Goal: Task Accomplishment & Management: Use online tool/utility

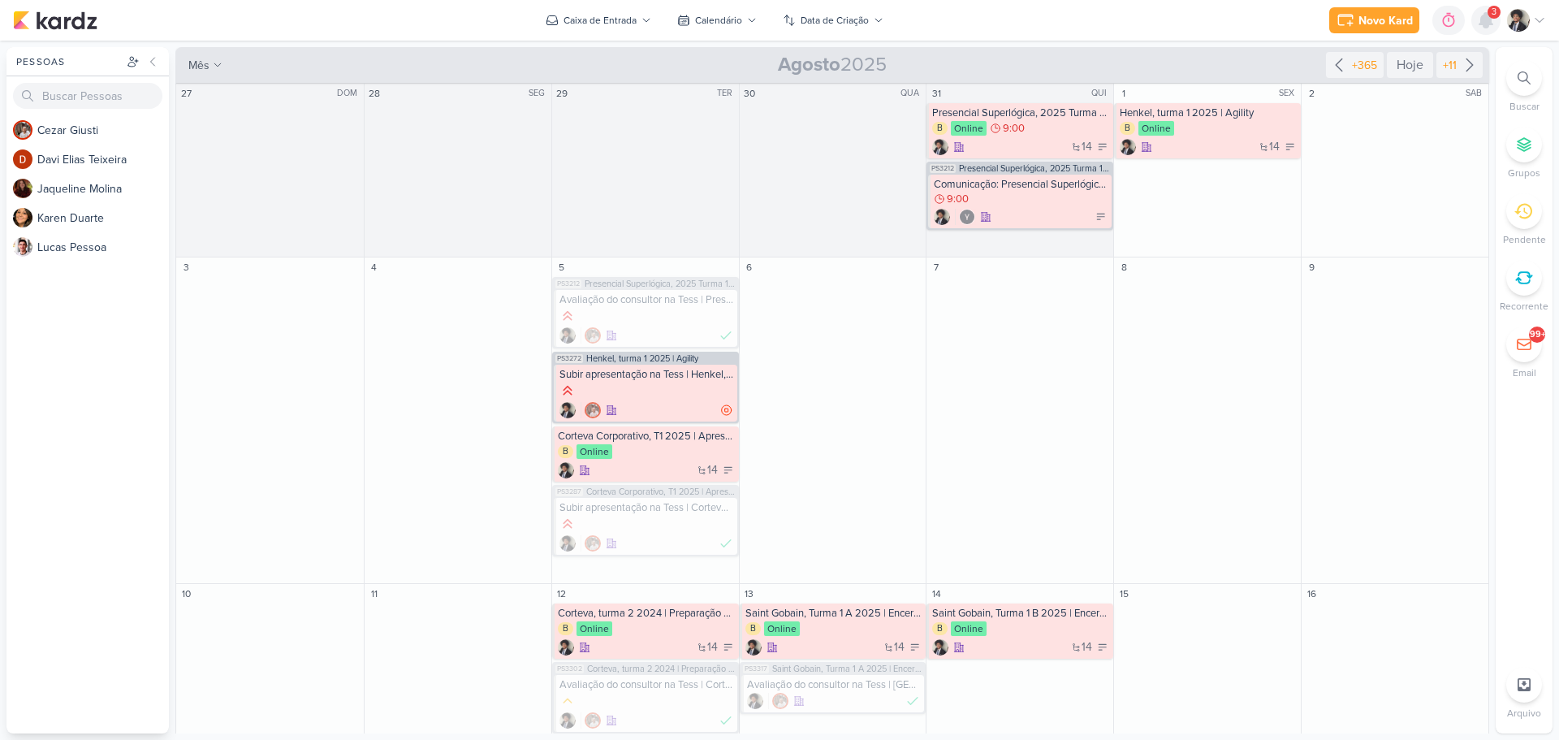
click at [1486, 18] on icon at bounding box center [1485, 20] width 13 height 15
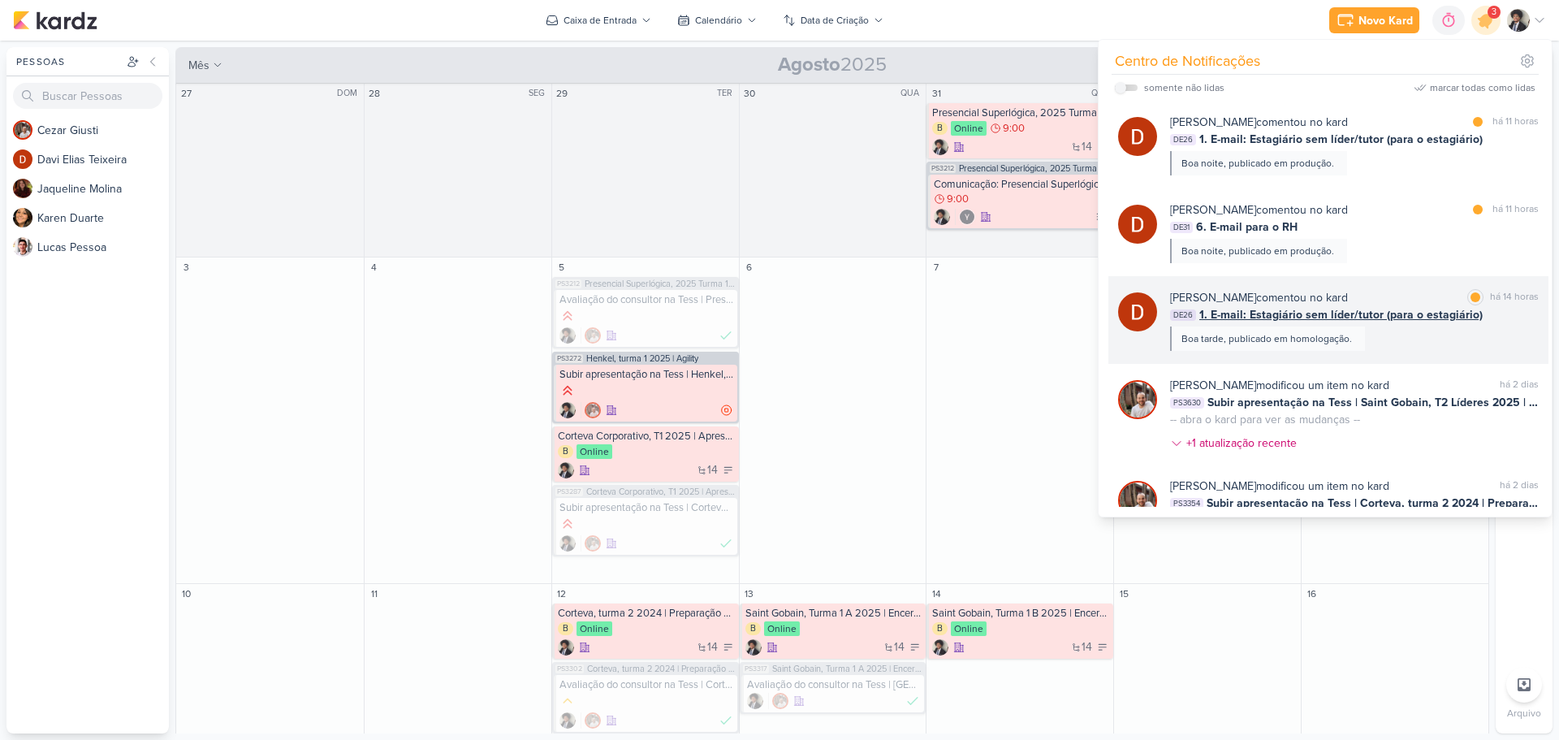
click at [1344, 317] on span "1. E-mail: Estagiário sem líder/tutor (para o estagiário)" at bounding box center [1340, 314] width 283 height 17
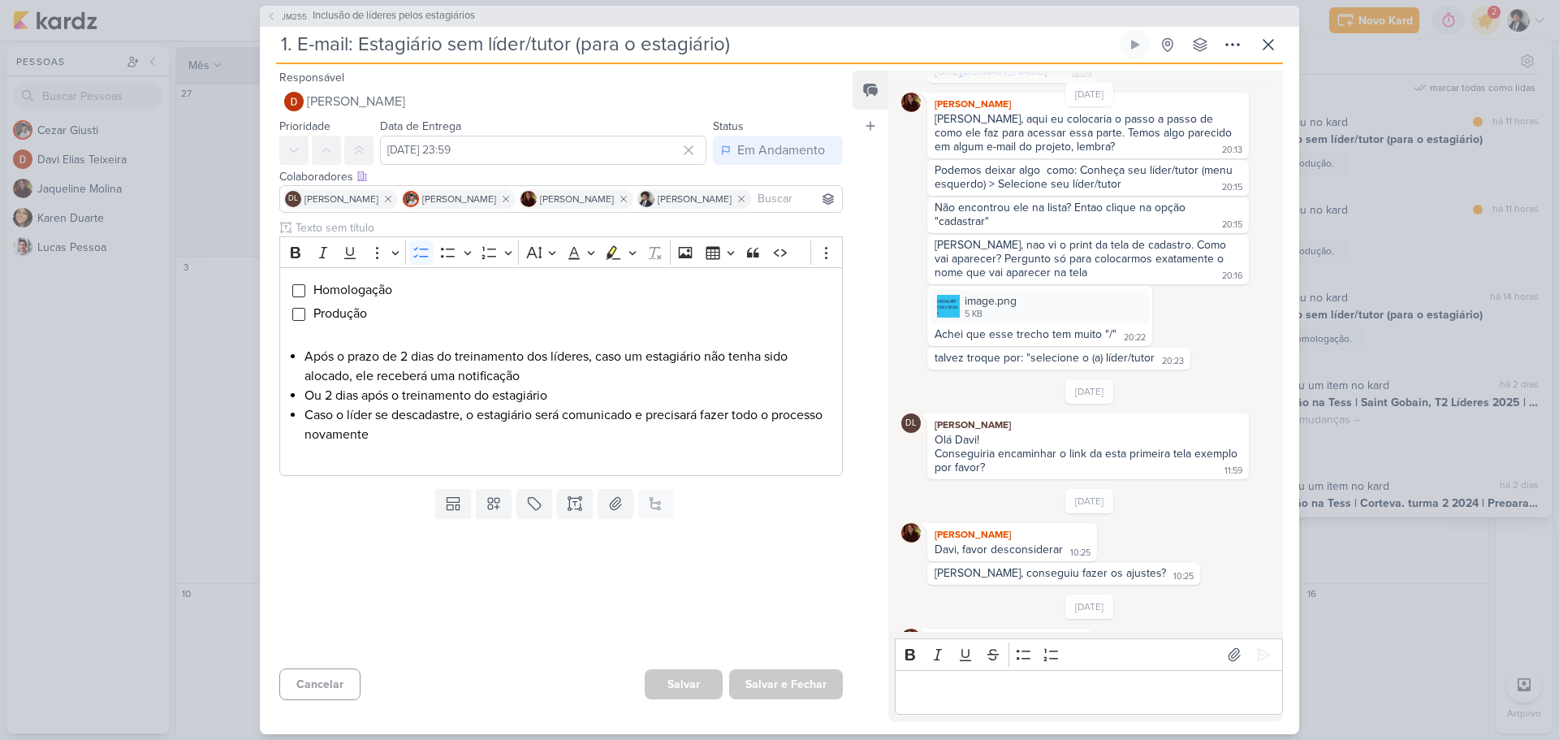
scroll to position [1084, 0]
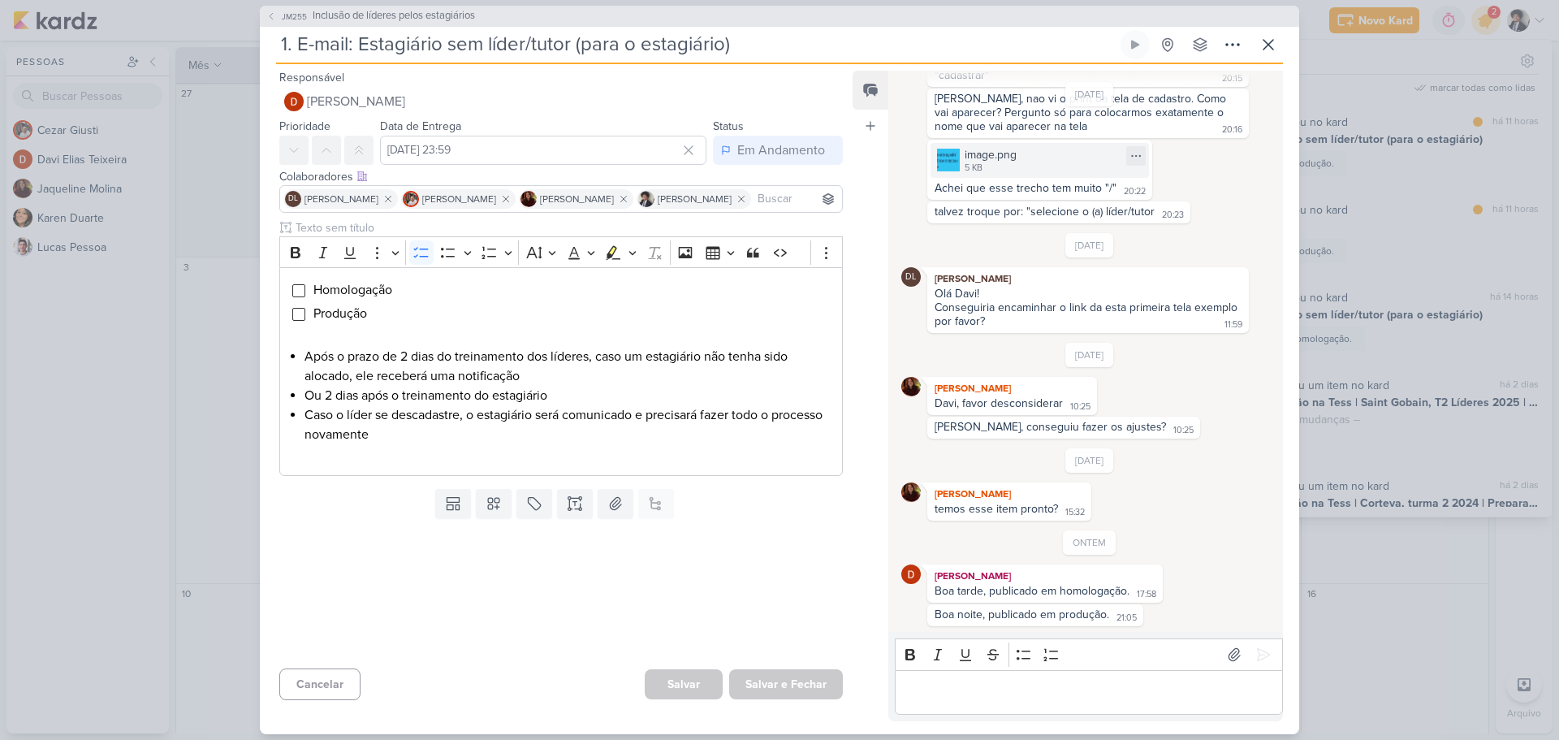
click at [980, 151] on div "image.png" at bounding box center [990, 154] width 52 height 17
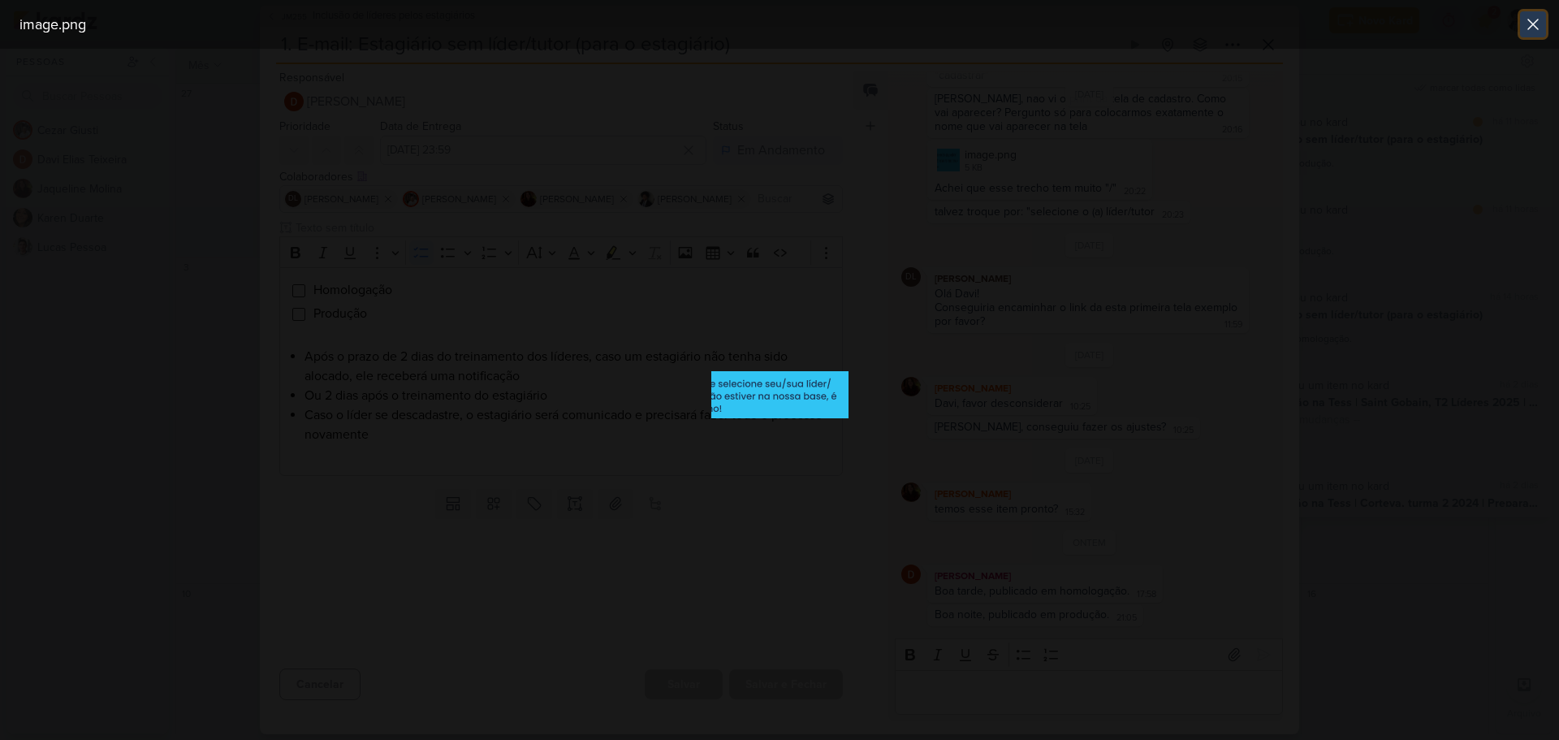
click at [1530, 17] on icon at bounding box center [1532, 24] width 19 height 19
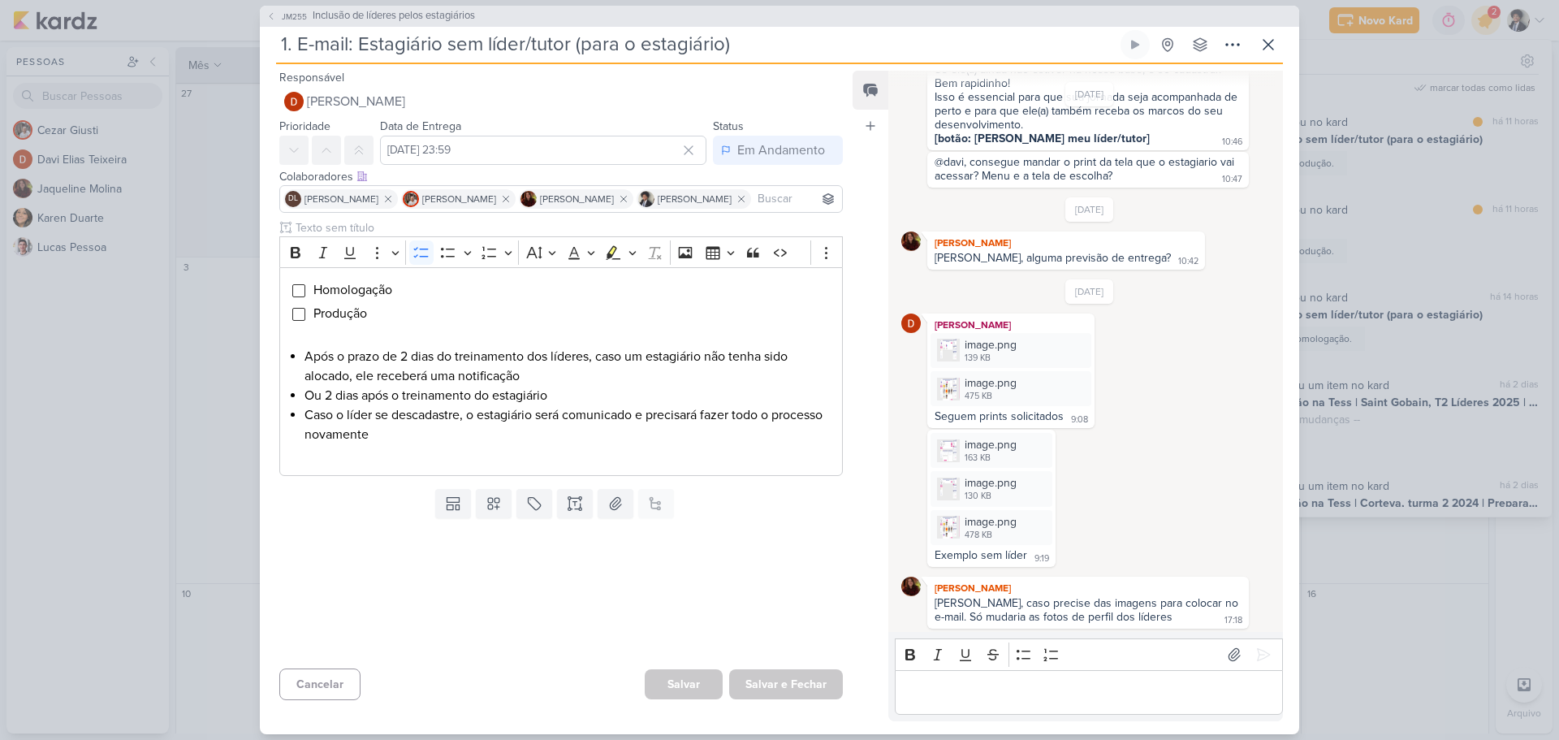
scroll to position [0, 0]
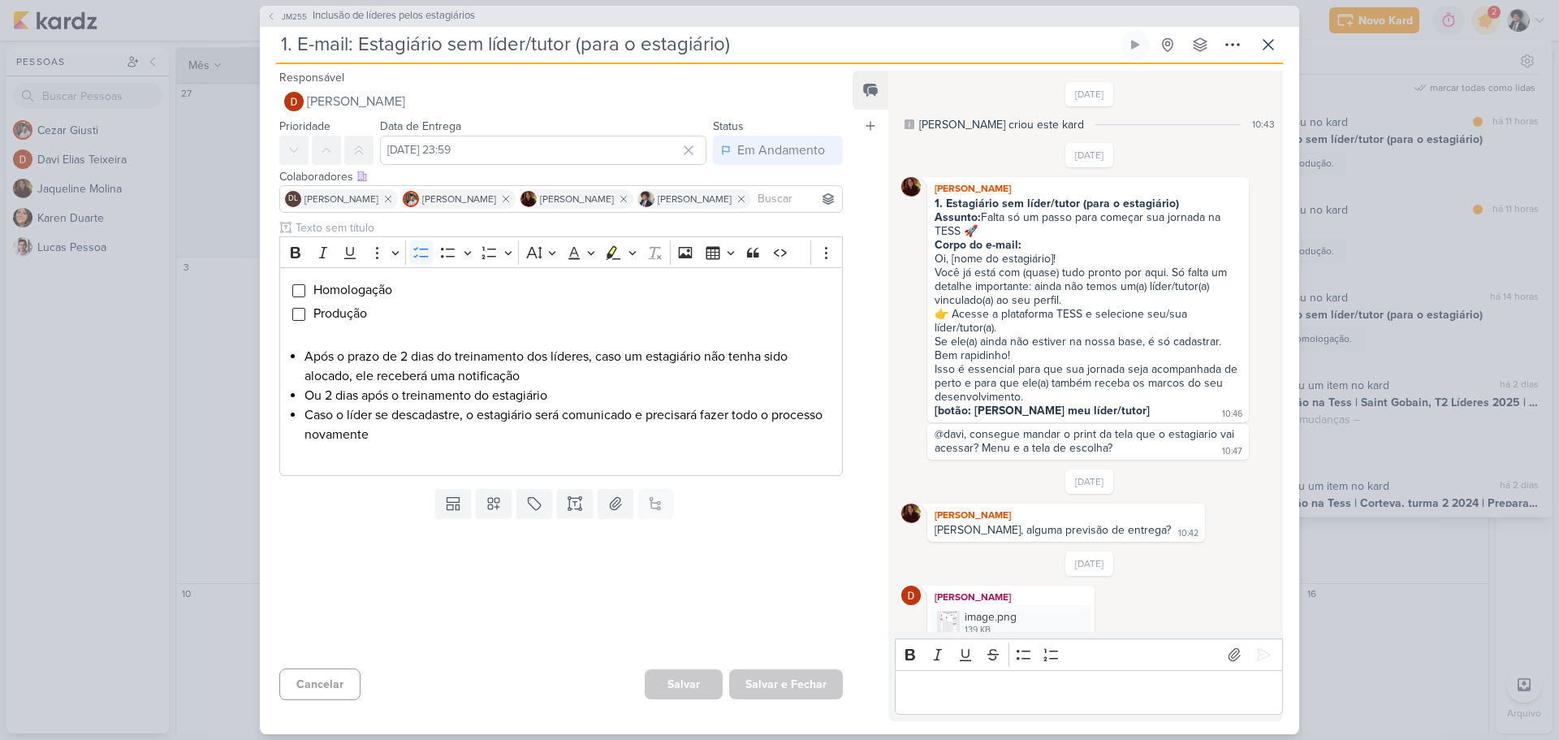
click at [984, 697] on p "Editor editing area: main" at bounding box center [1088, 691] width 371 height 19
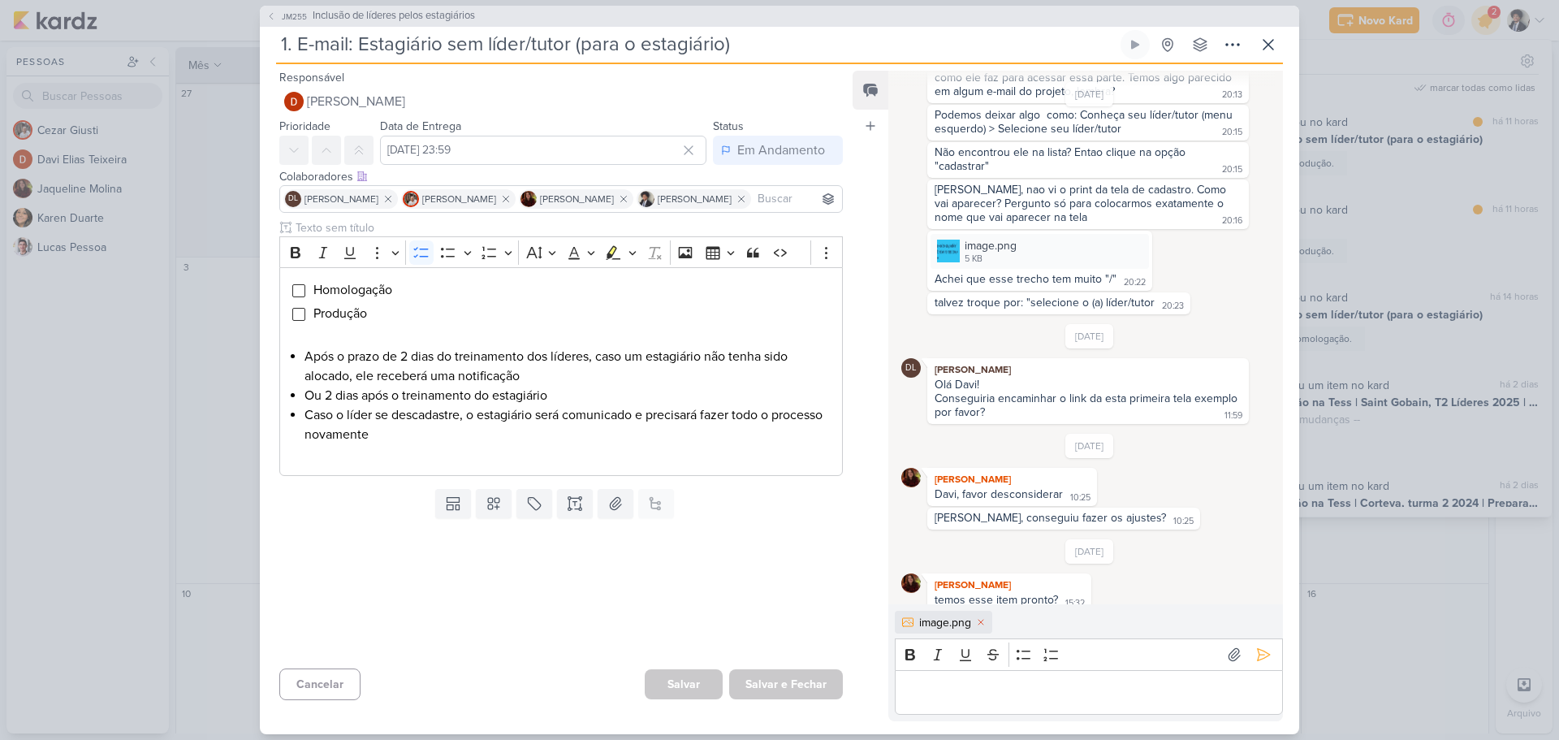
scroll to position [1111, 0]
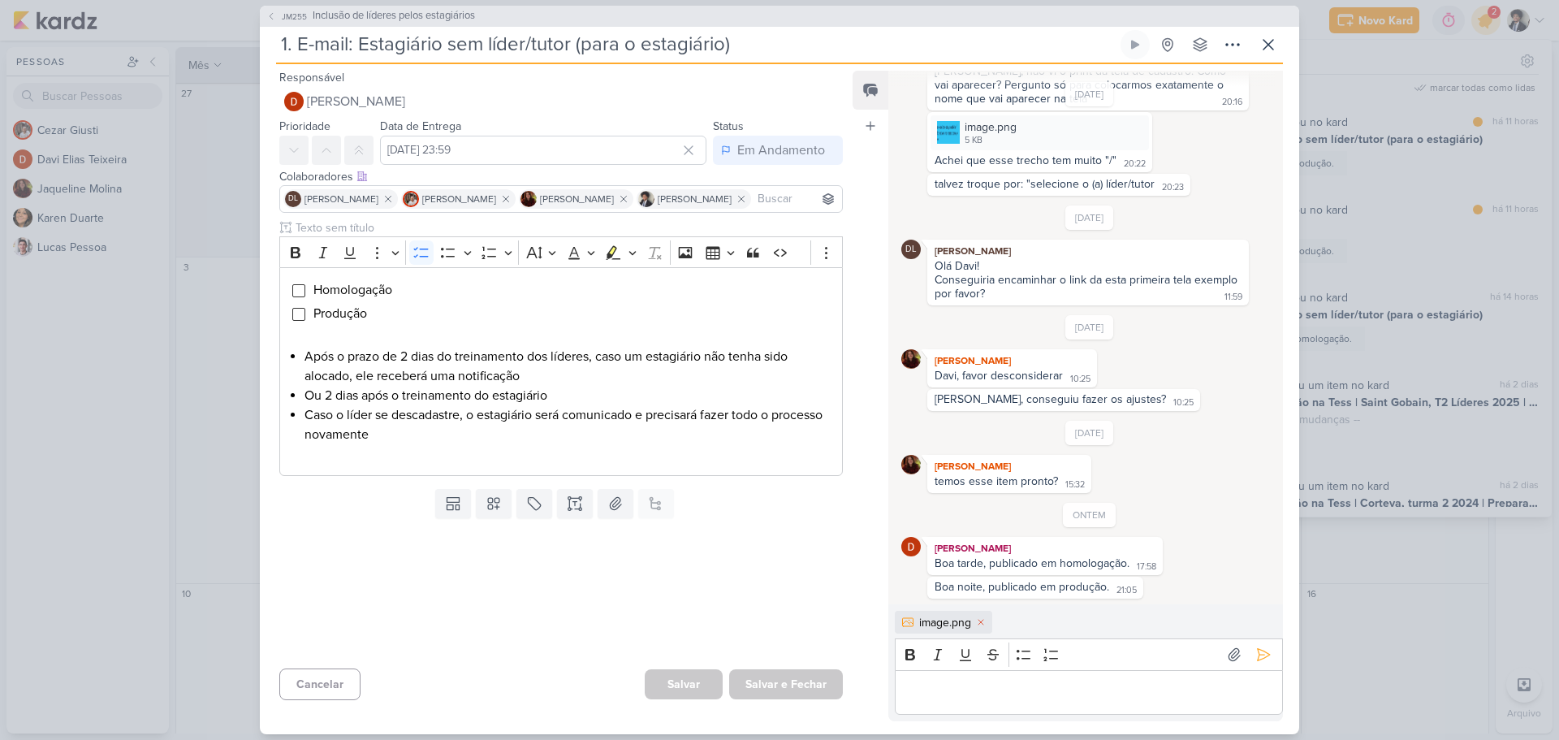
click at [1017, 699] on p "Editor editing area: main" at bounding box center [1088, 691] width 371 height 19
click at [296, 295] on input "Editor editing area: main" at bounding box center [298, 290] width 13 height 13
click at [300, 310] on input "Editor editing area: main" at bounding box center [298, 314] width 13 height 13
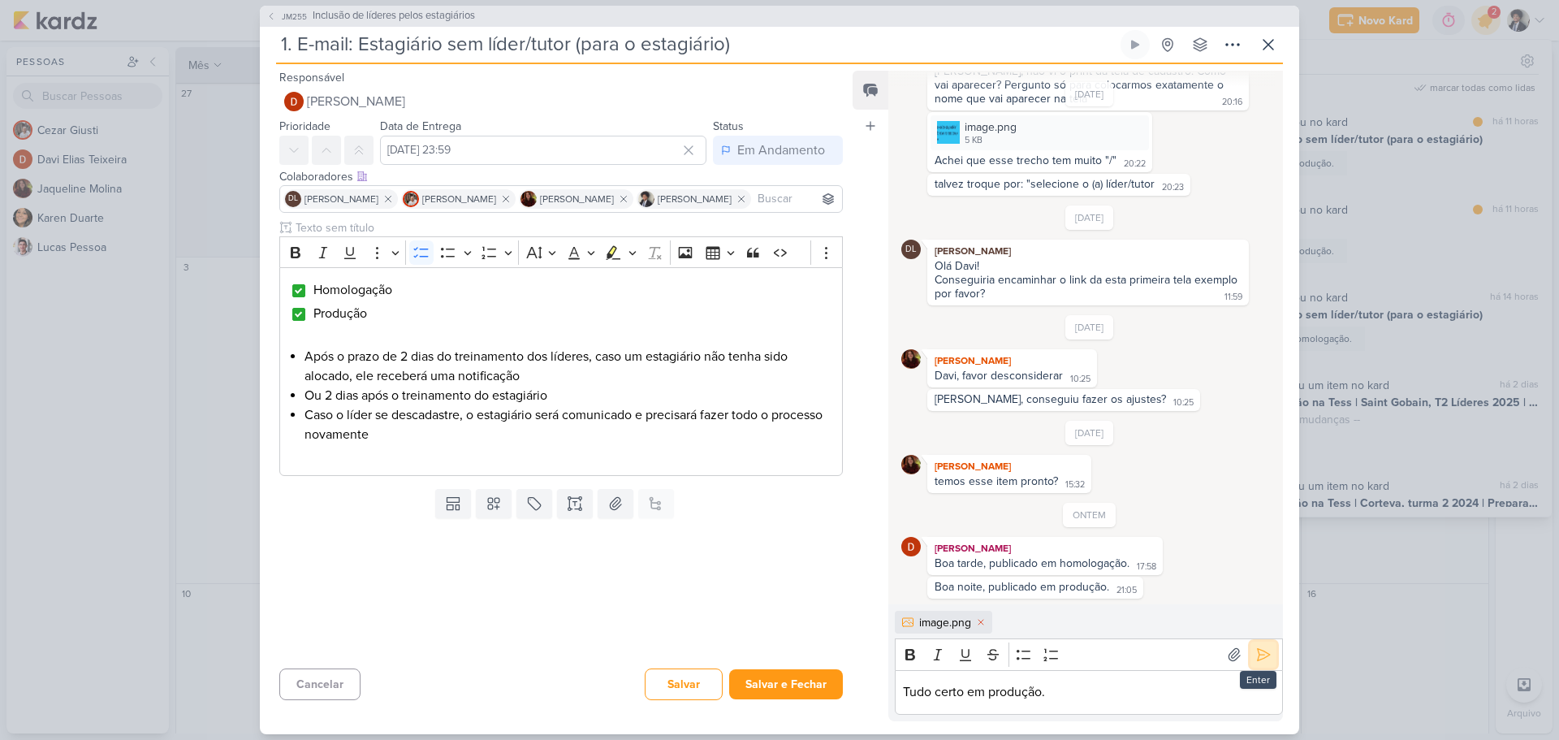
click at [1261, 659] on icon at bounding box center [1263, 654] width 16 height 16
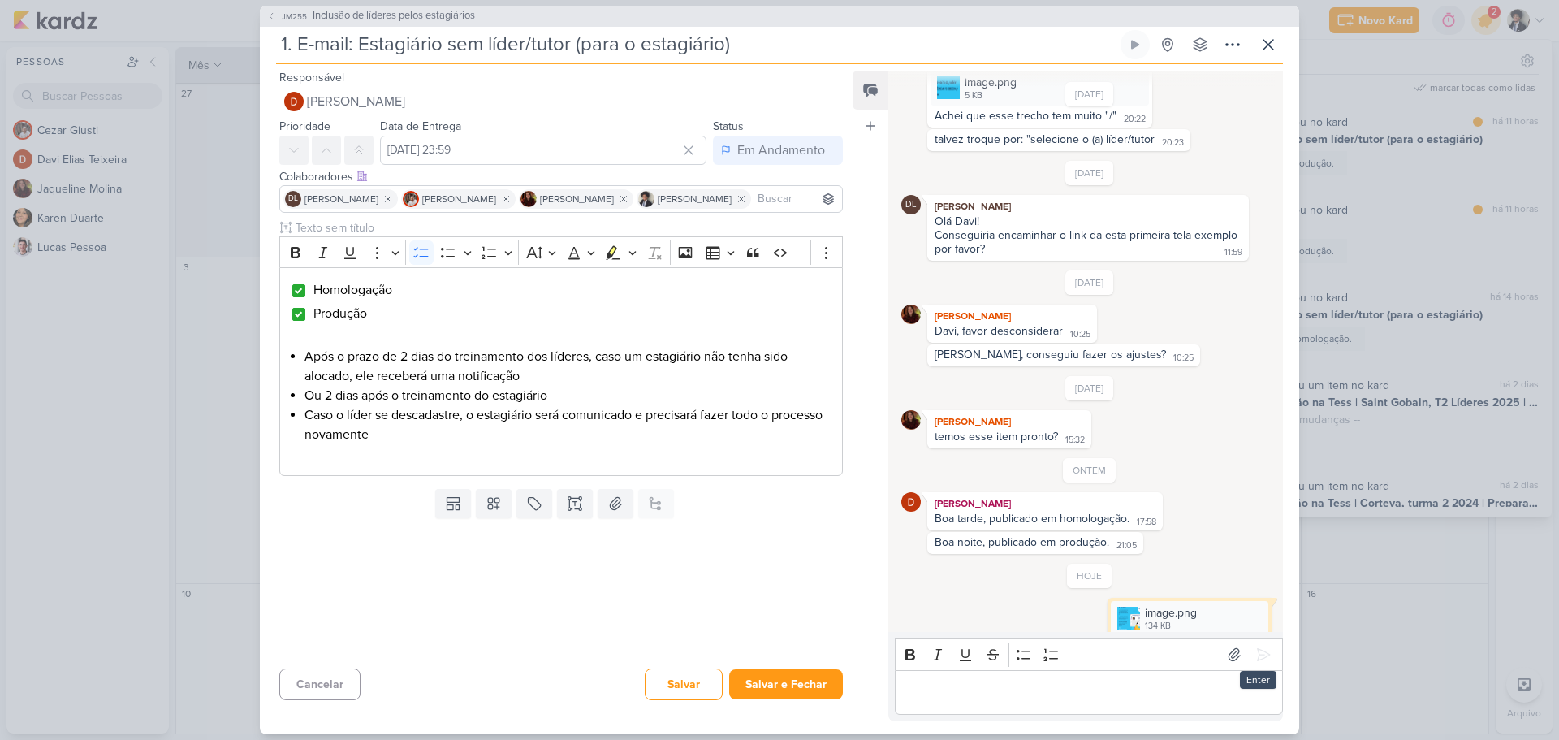
scroll to position [1188, 0]
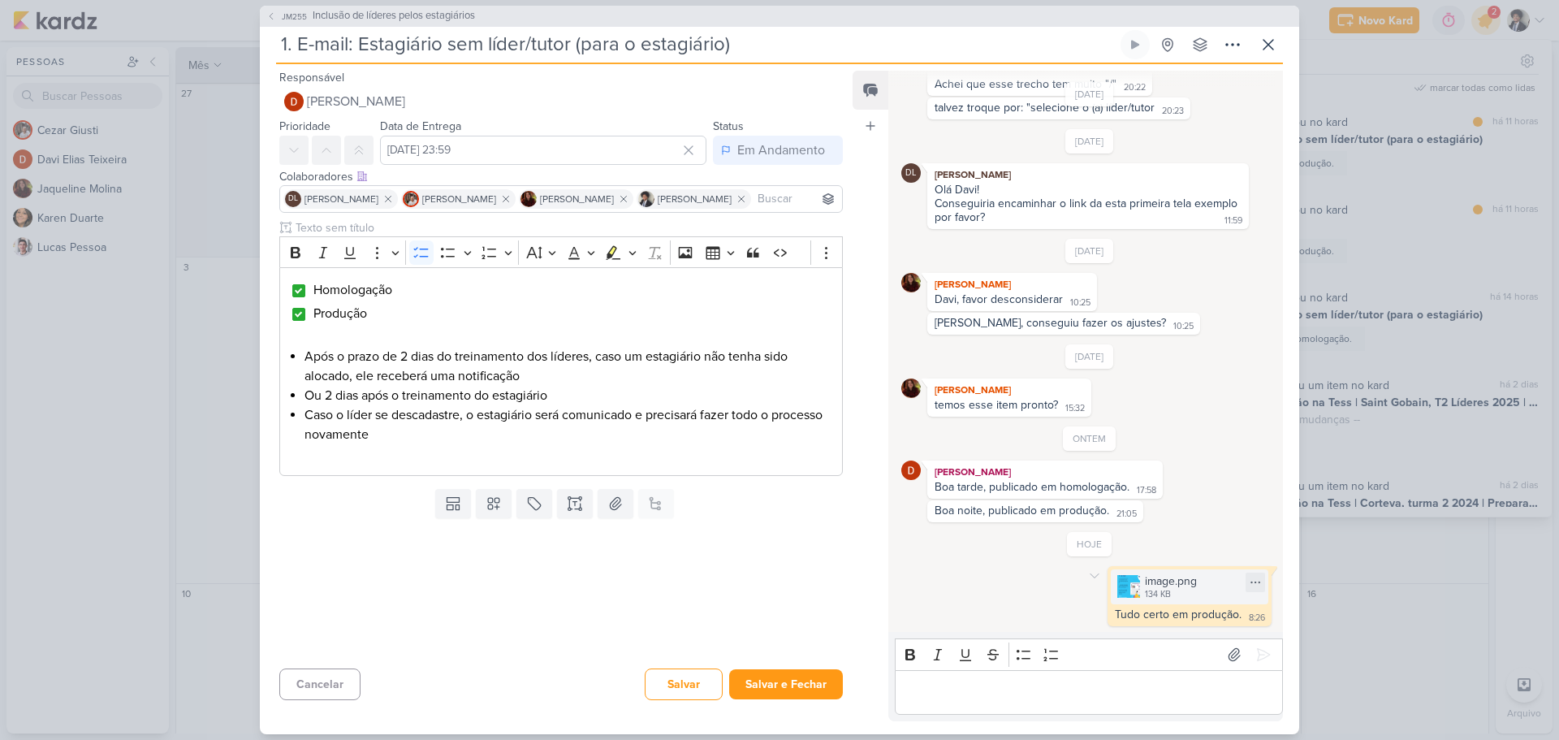
click at [1119, 580] on img at bounding box center [1128, 586] width 23 height 23
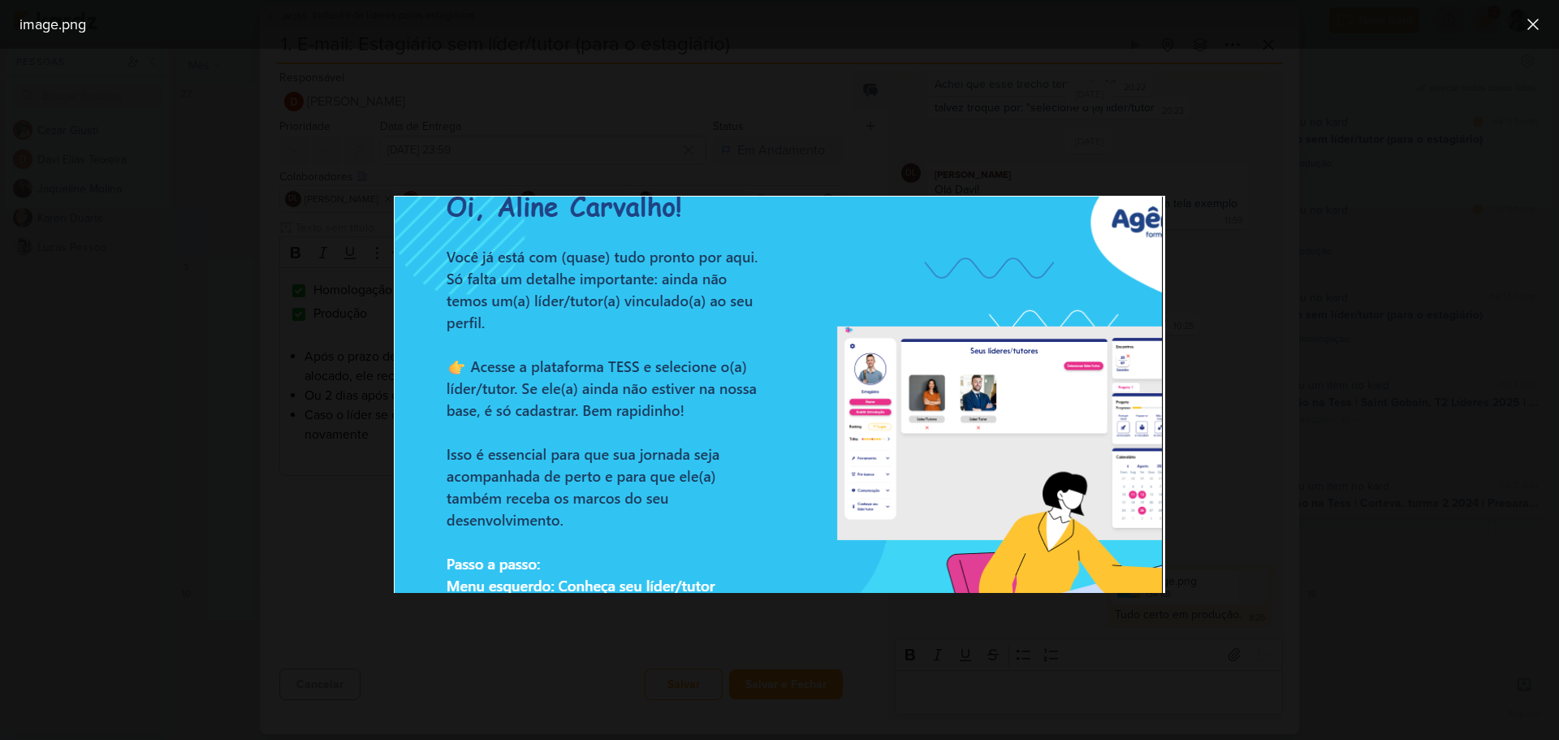
click at [1382, 356] on div at bounding box center [779, 394] width 1559 height 691
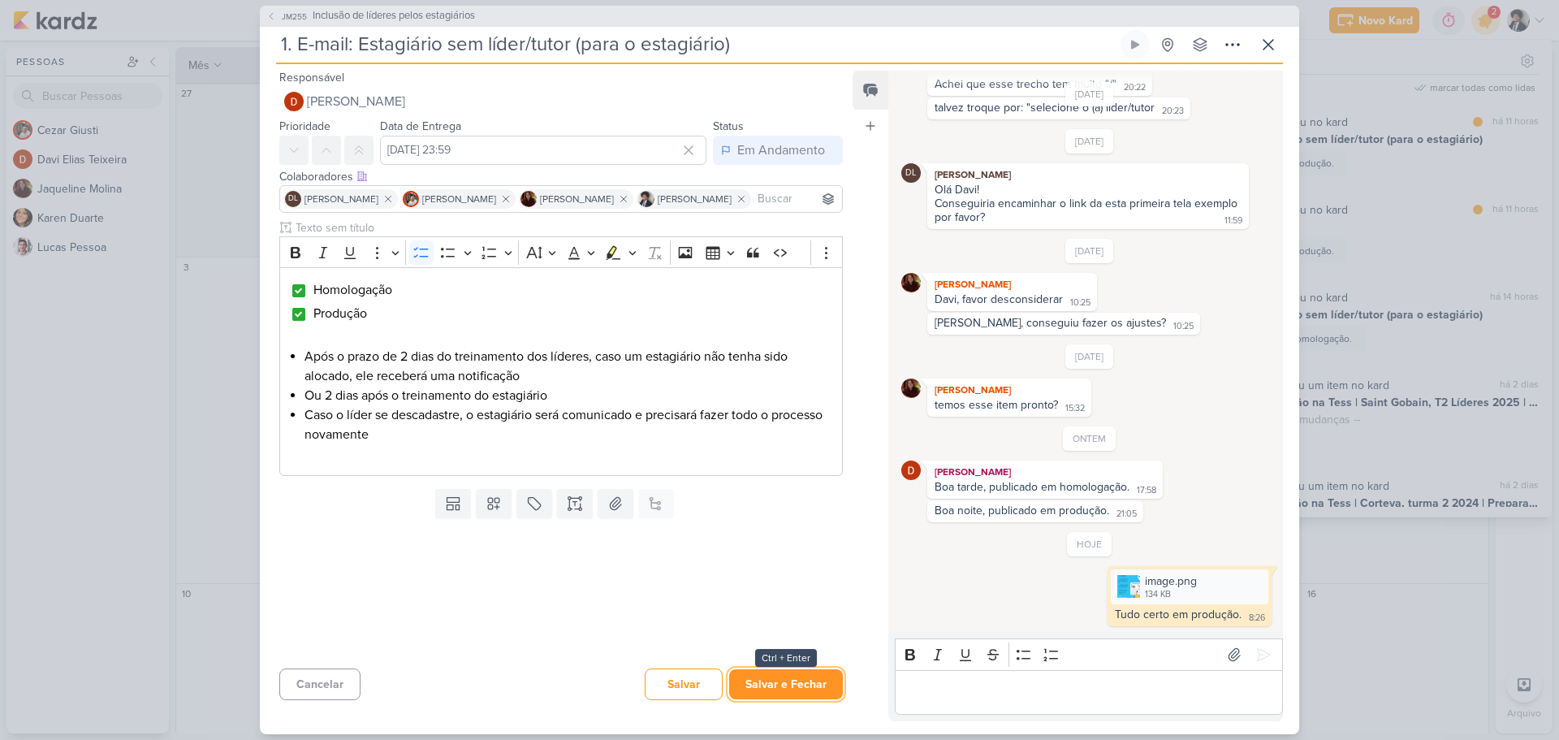
click at [801, 688] on button "Salvar e Fechar" at bounding box center [786, 684] width 114 height 30
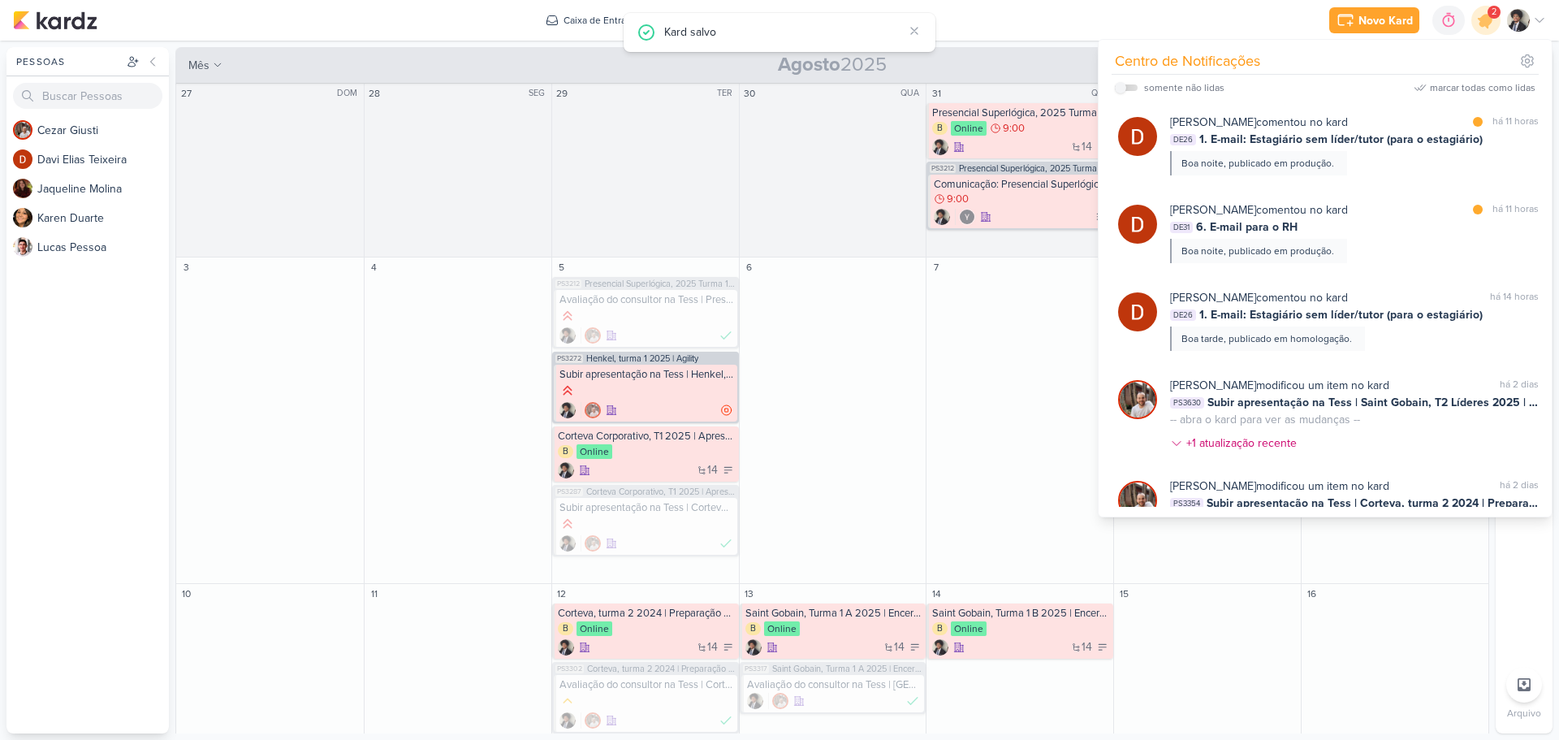
click at [1240, 225] on span "6. E-mail para o RH" at bounding box center [1246, 226] width 101 height 17
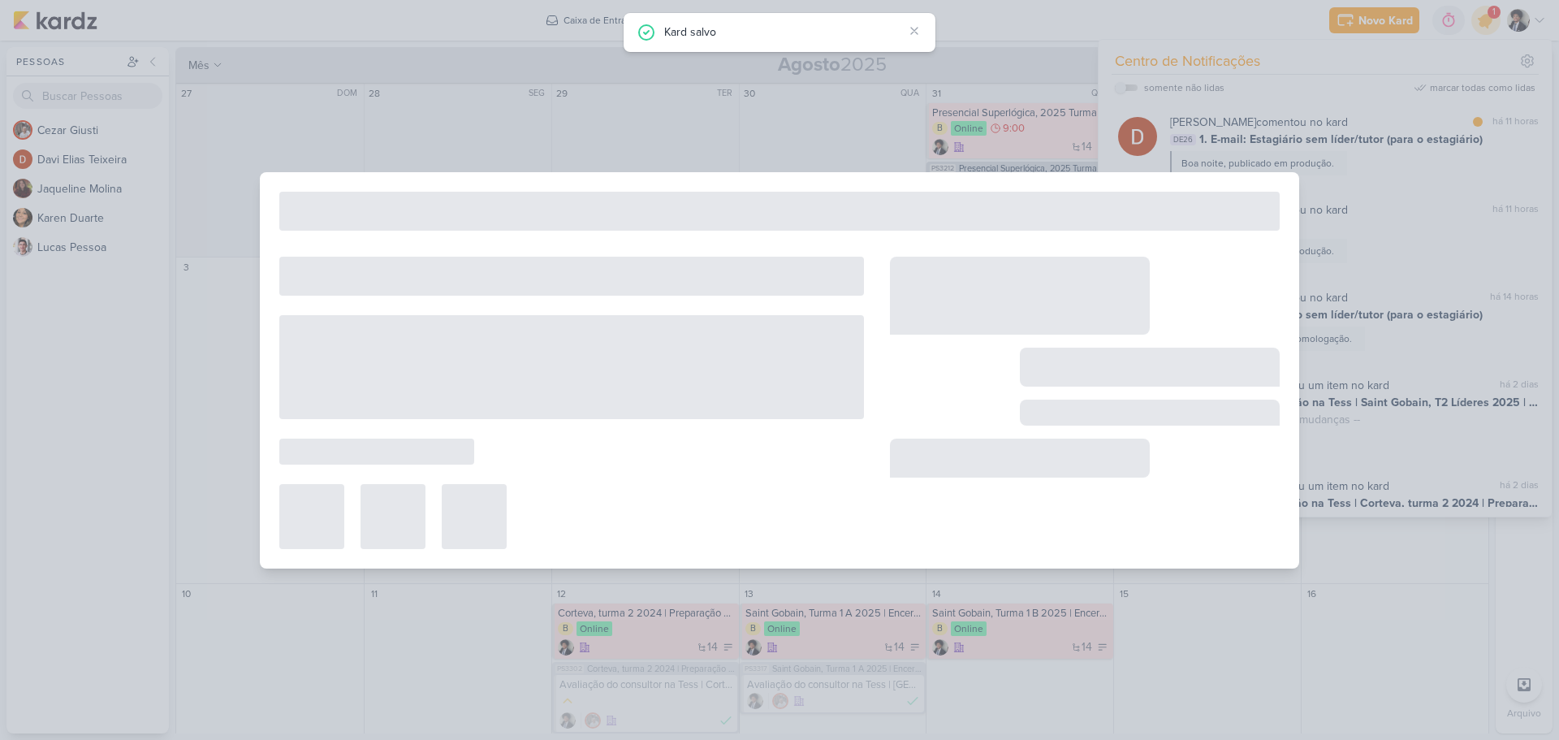
type input "6. E-mail para o RH"
type input "[DATE] 23:59"
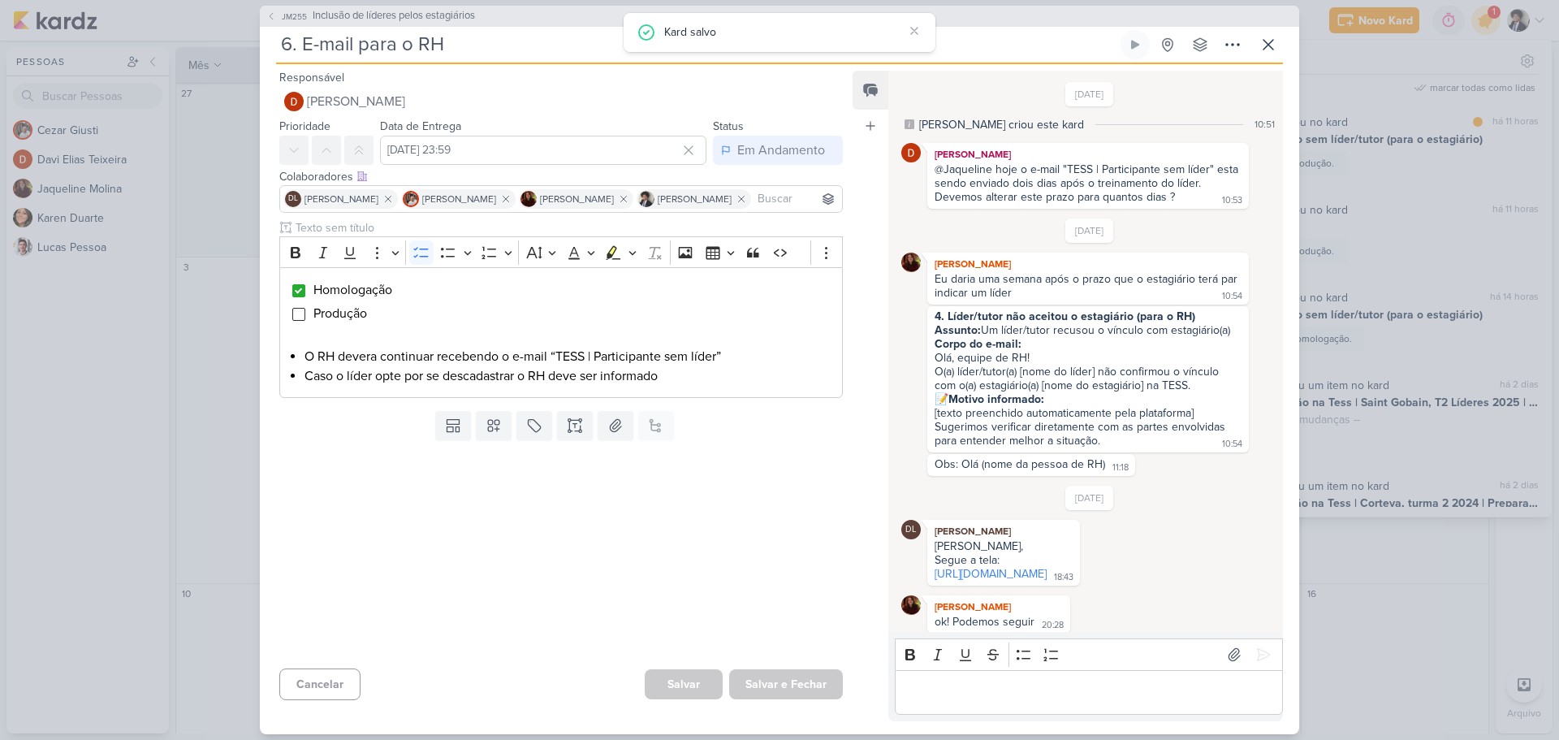
scroll to position [318, 0]
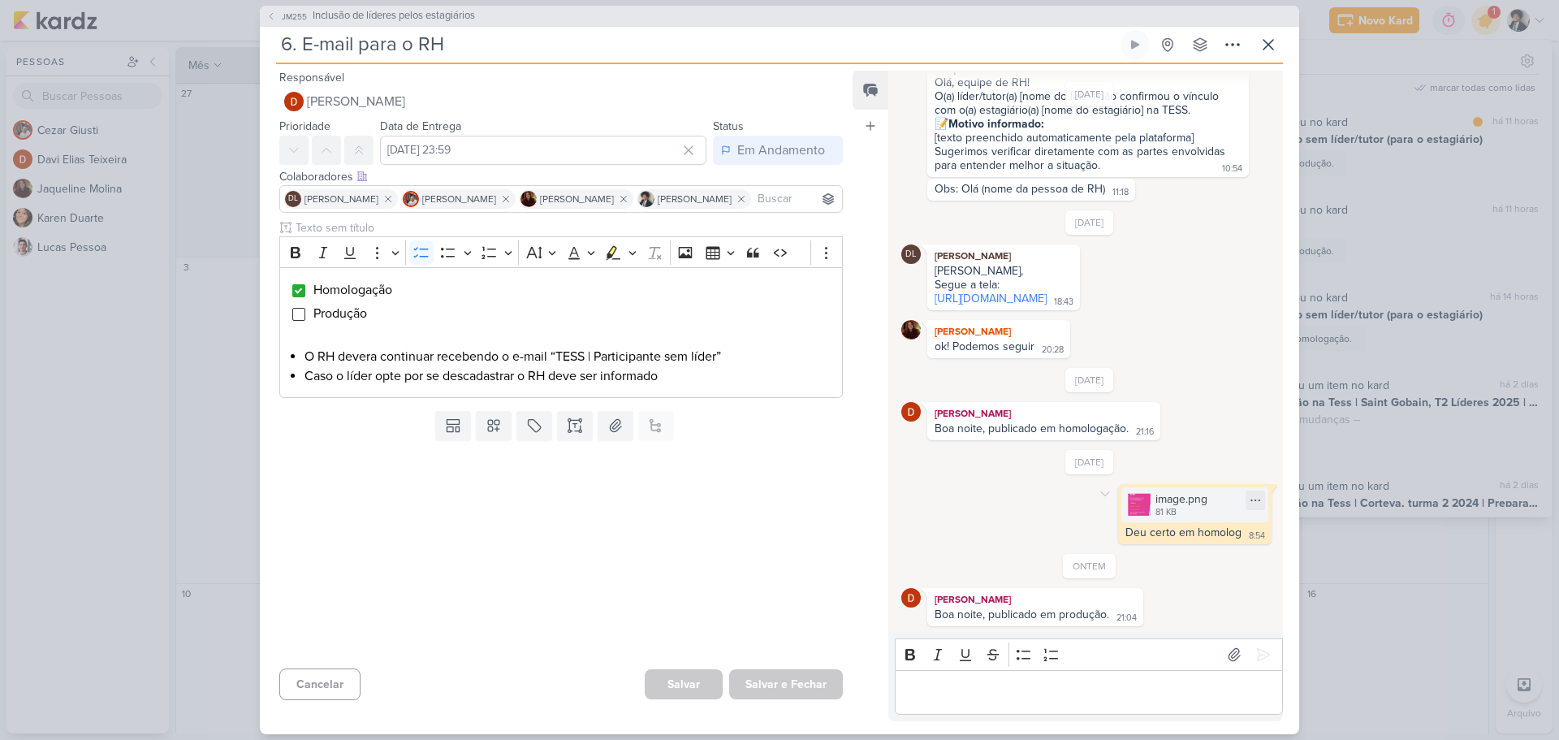
click at [1171, 511] on div "81 KB" at bounding box center [1181, 512] width 52 height 13
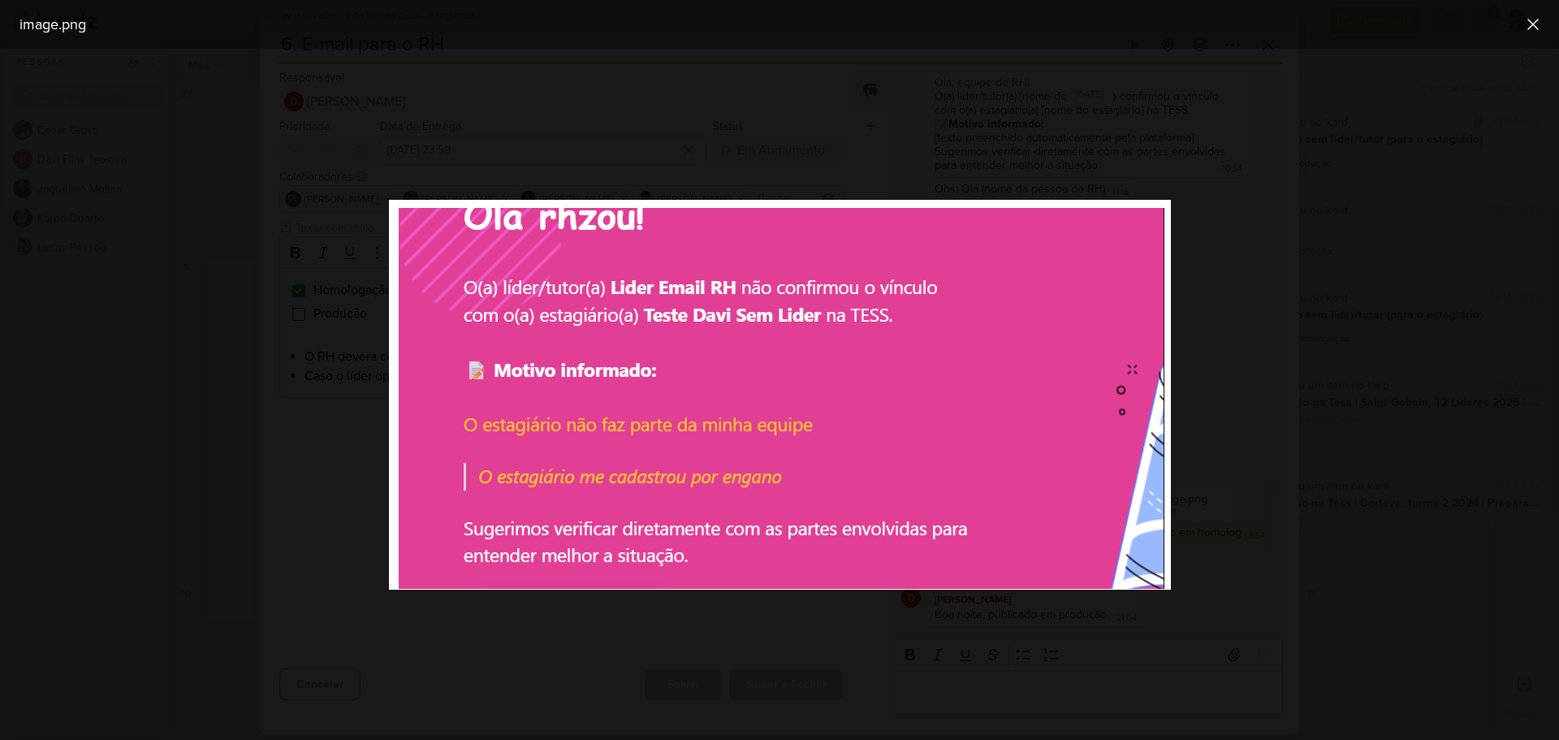
click at [1319, 349] on div at bounding box center [779, 394] width 1559 height 691
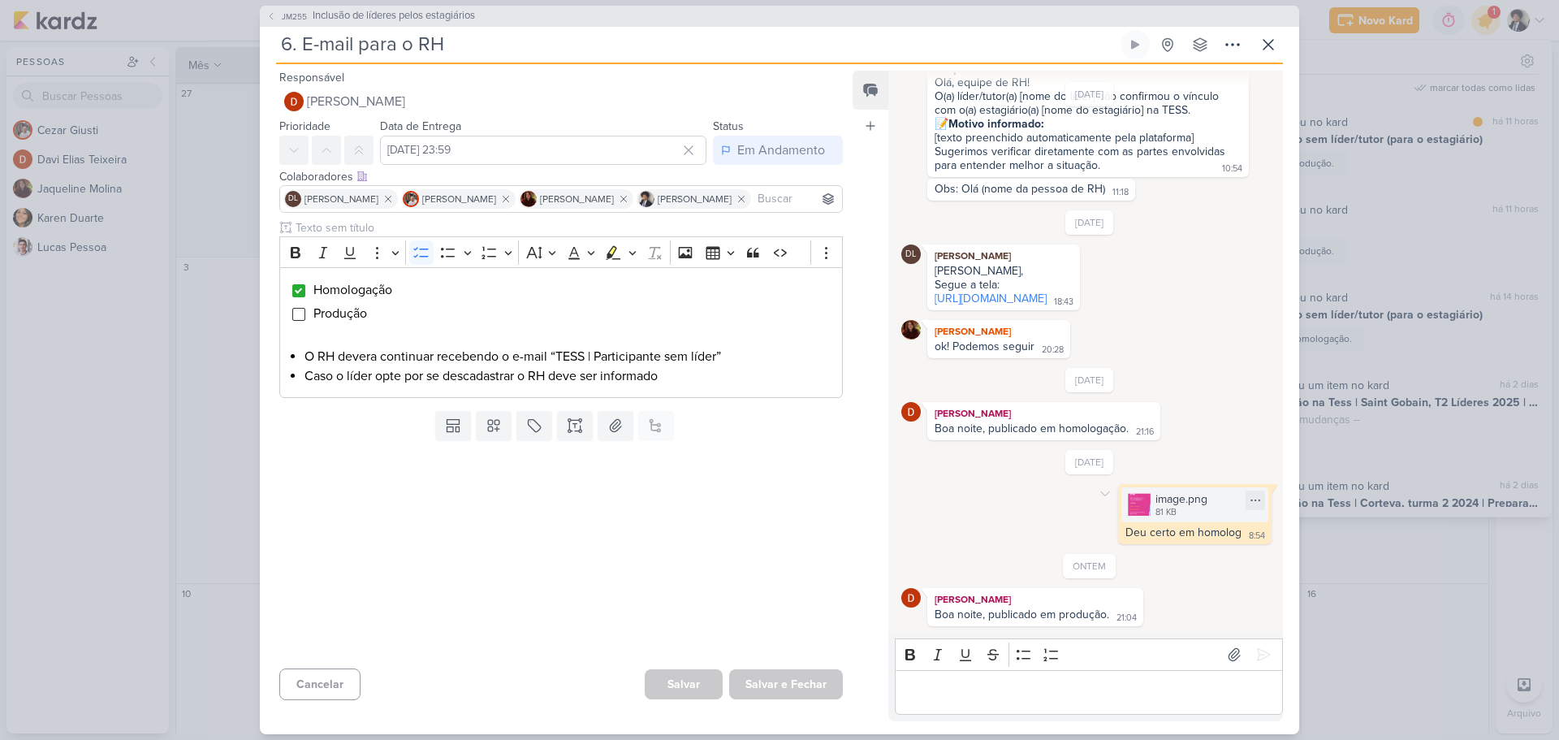
click at [1146, 500] on div "image.png 81 KB" at bounding box center [1194, 504] width 147 height 35
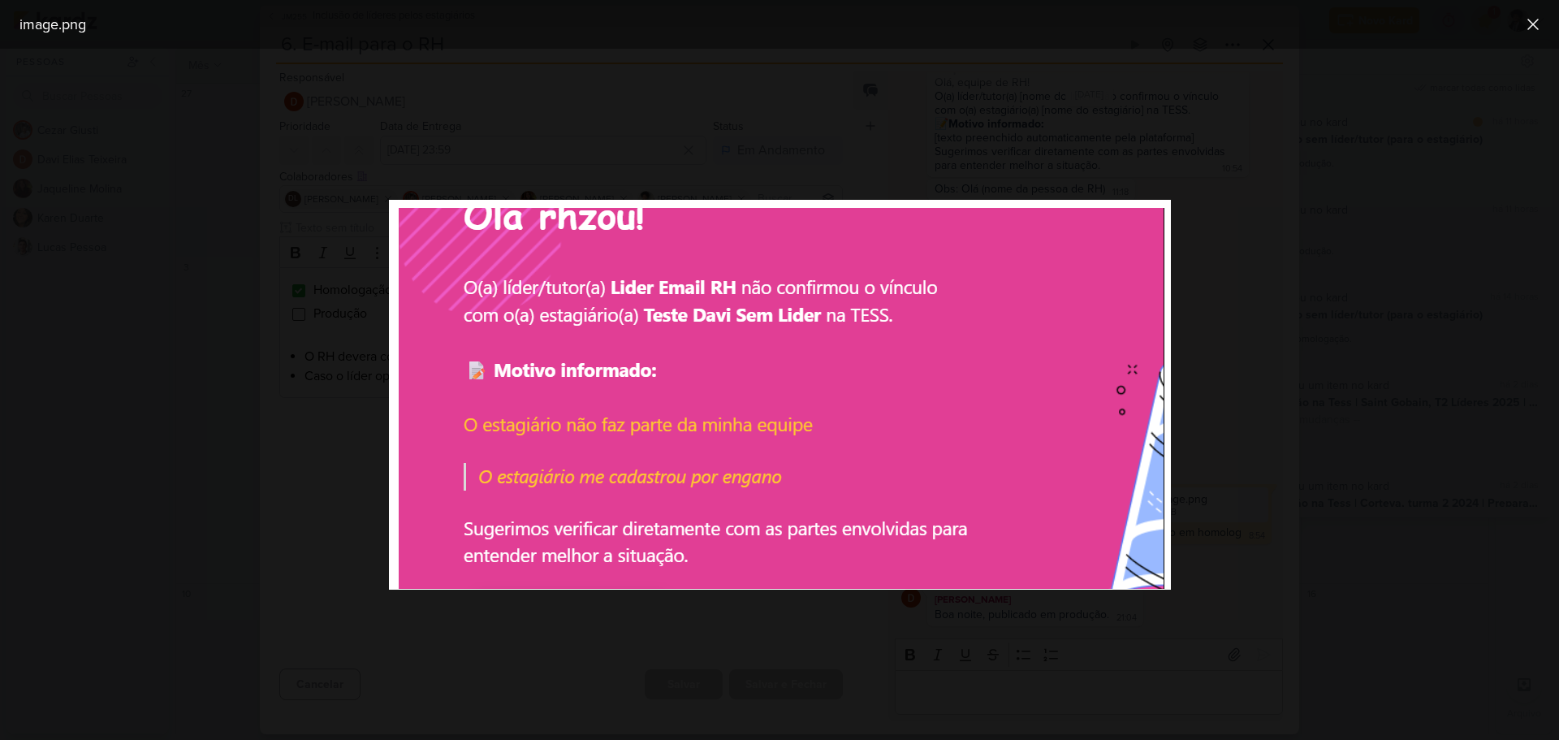
click at [1250, 371] on div at bounding box center [779, 394] width 1559 height 691
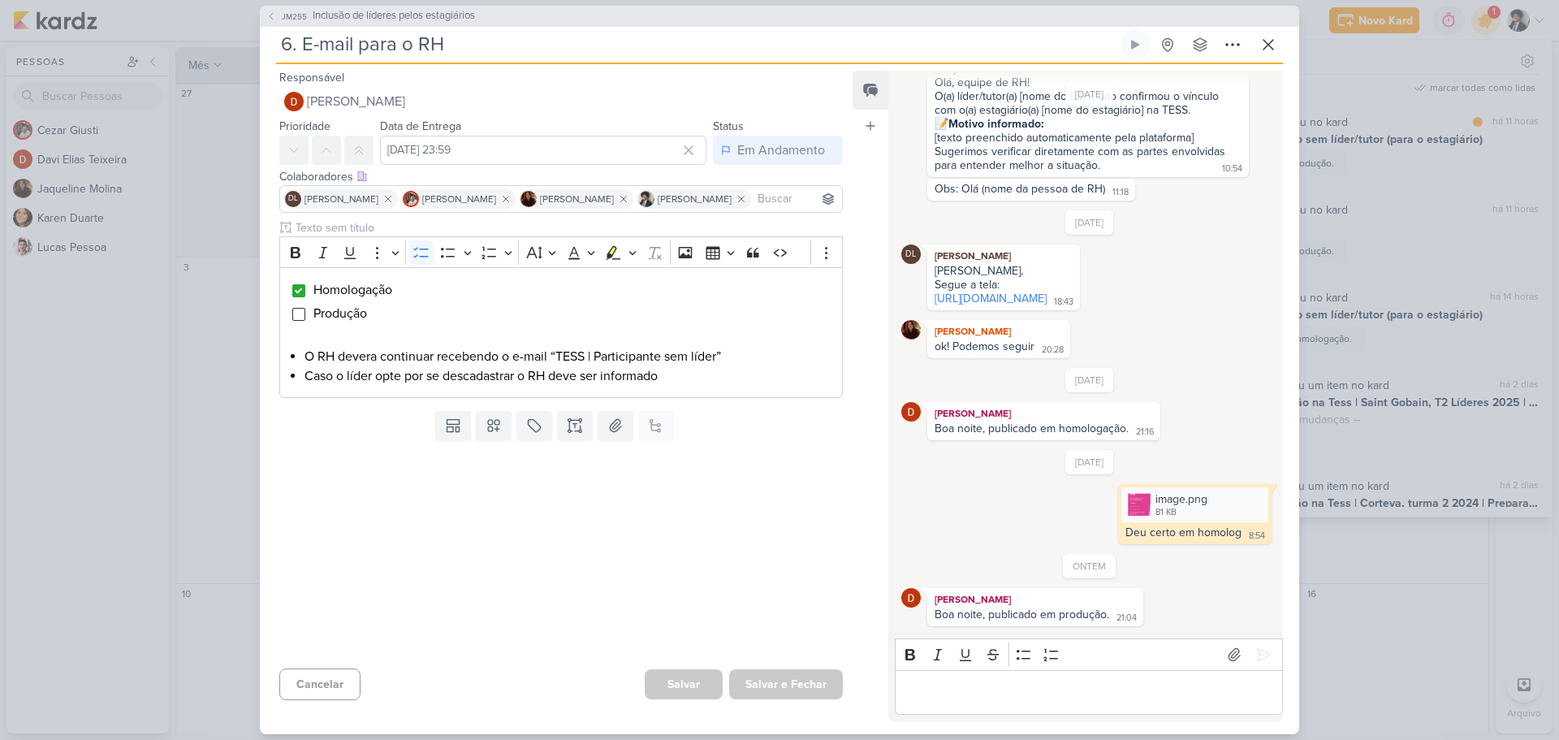
click at [984, 702] on div "Editor editing area: main" at bounding box center [1089, 692] width 388 height 45
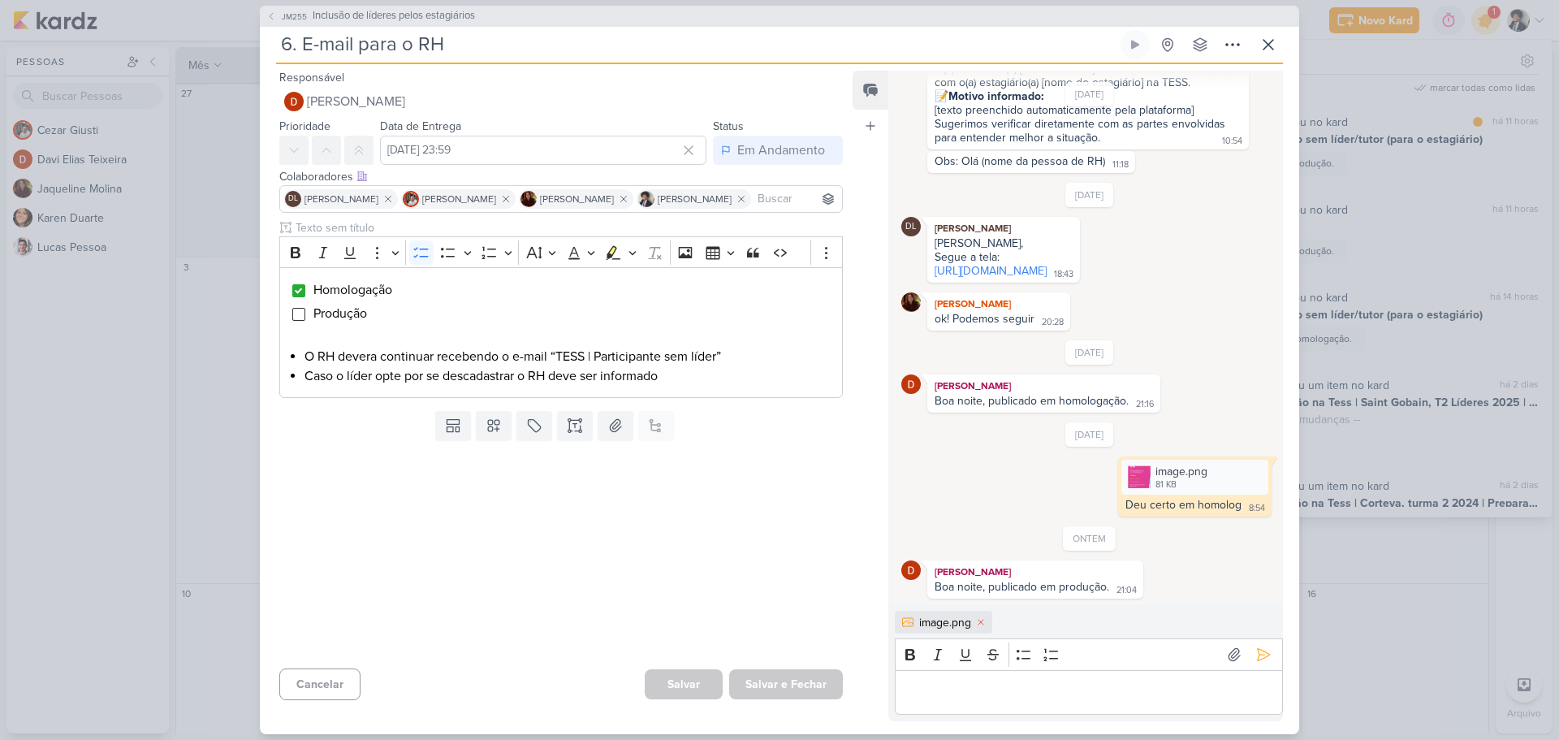
scroll to position [346, 0]
click at [982, 698] on p "Editor editing area: main" at bounding box center [1088, 691] width 371 height 19
click at [297, 313] on input "Editor editing area: main" at bounding box center [298, 314] width 13 height 13
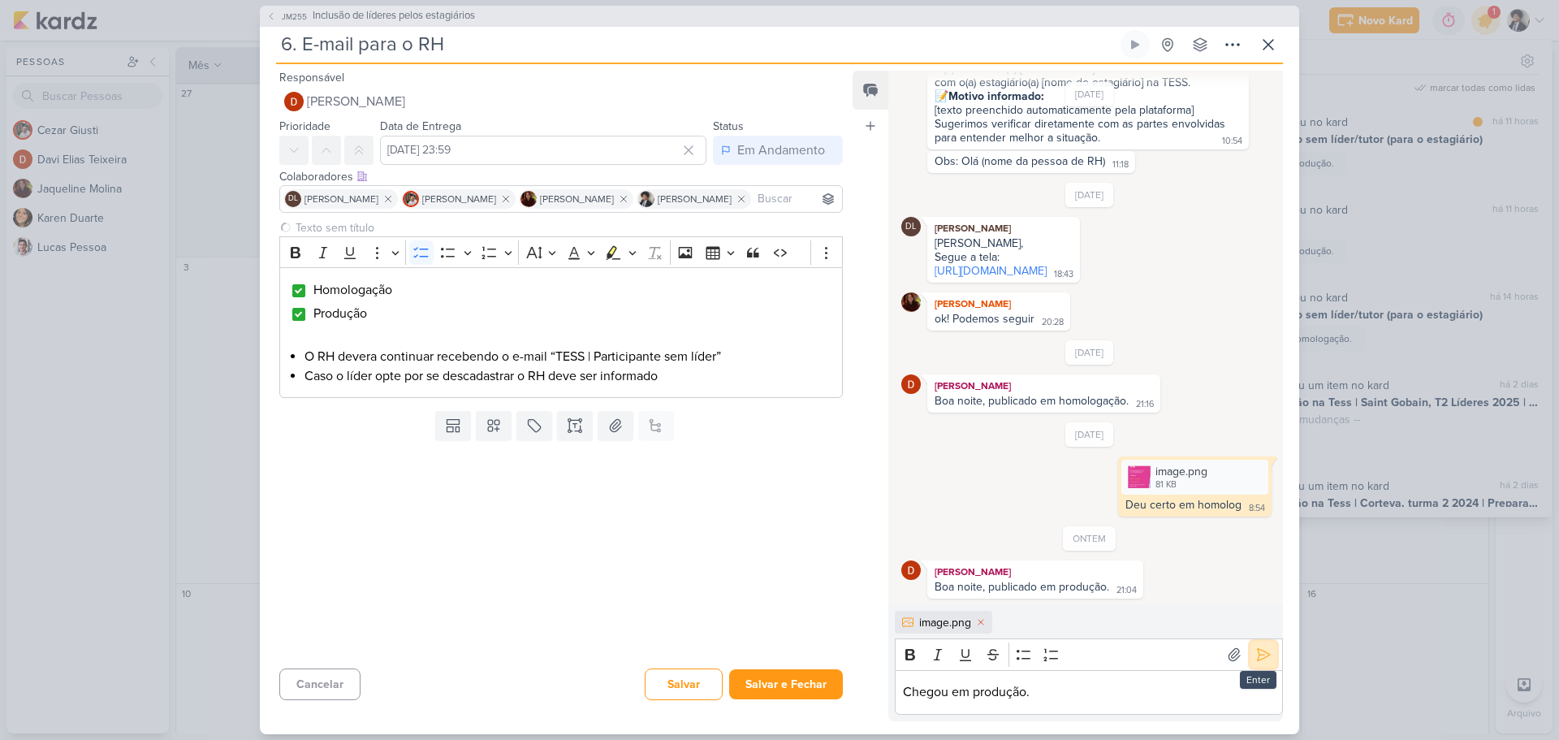
click at [1267, 651] on button at bounding box center [1263, 654] width 26 height 26
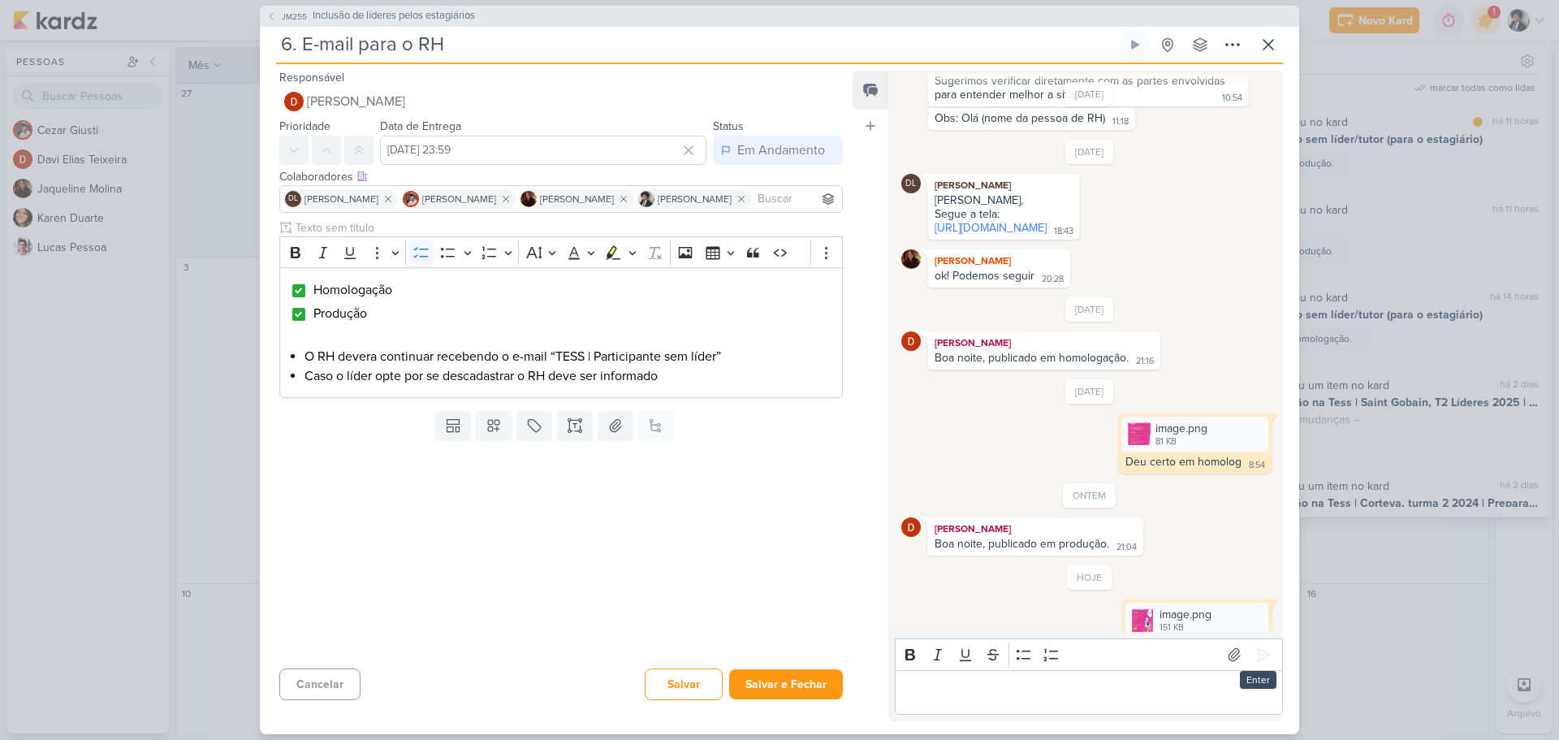
scroll to position [422, 0]
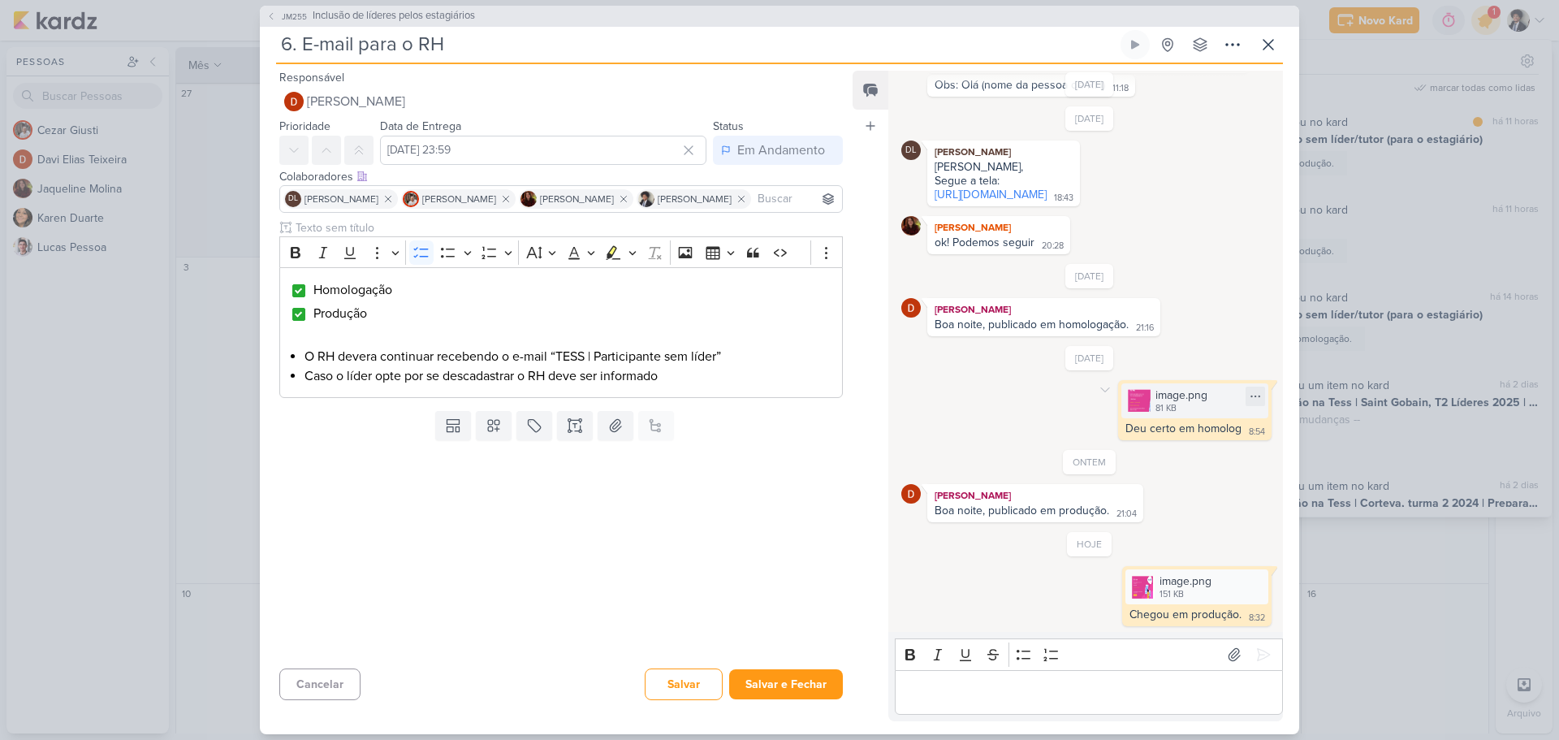
click at [1175, 393] on div "image.png" at bounding box center [1181, 394] width 52 height 17
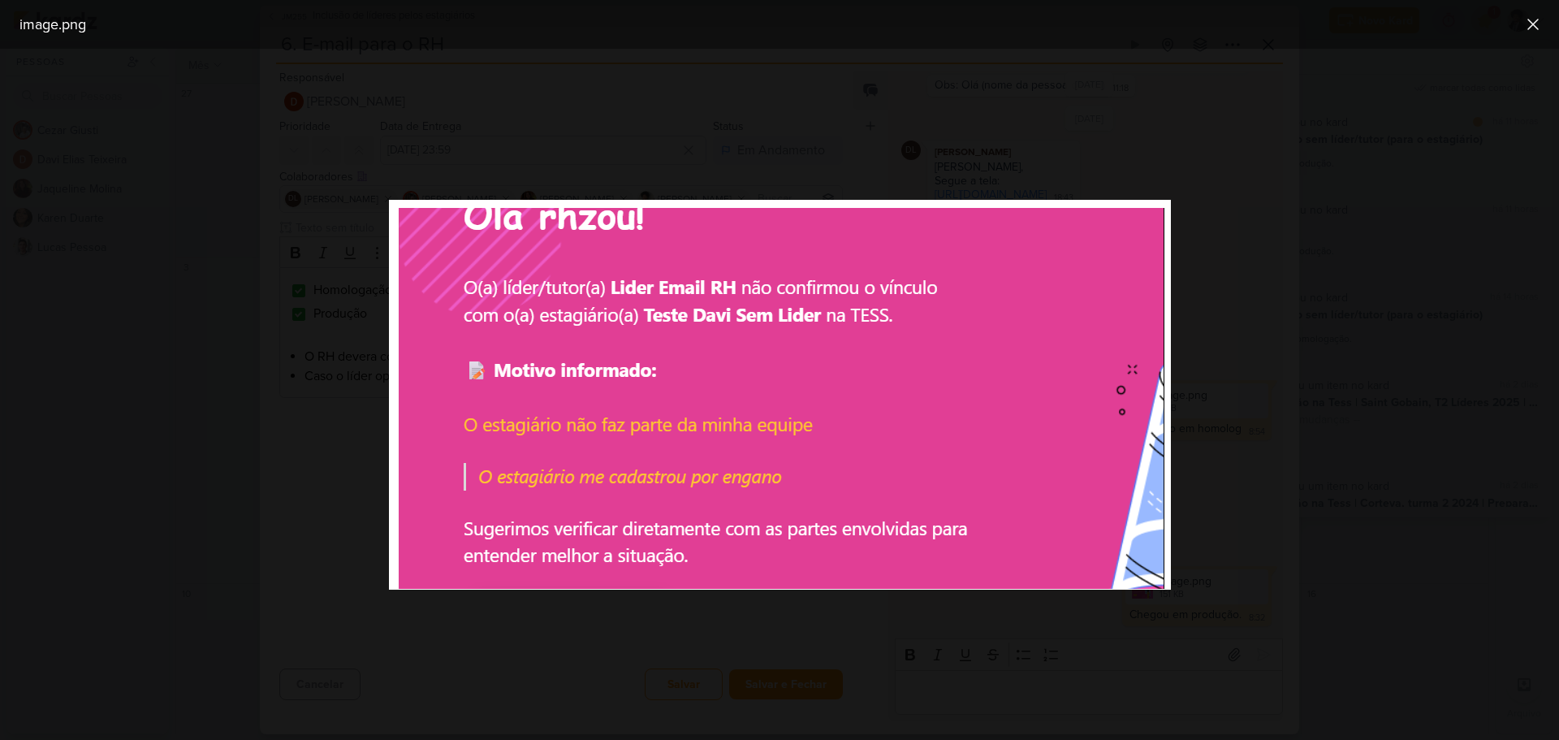
click at [1197, 291] on div at bounding box center [779, 394] width 1559 height 691
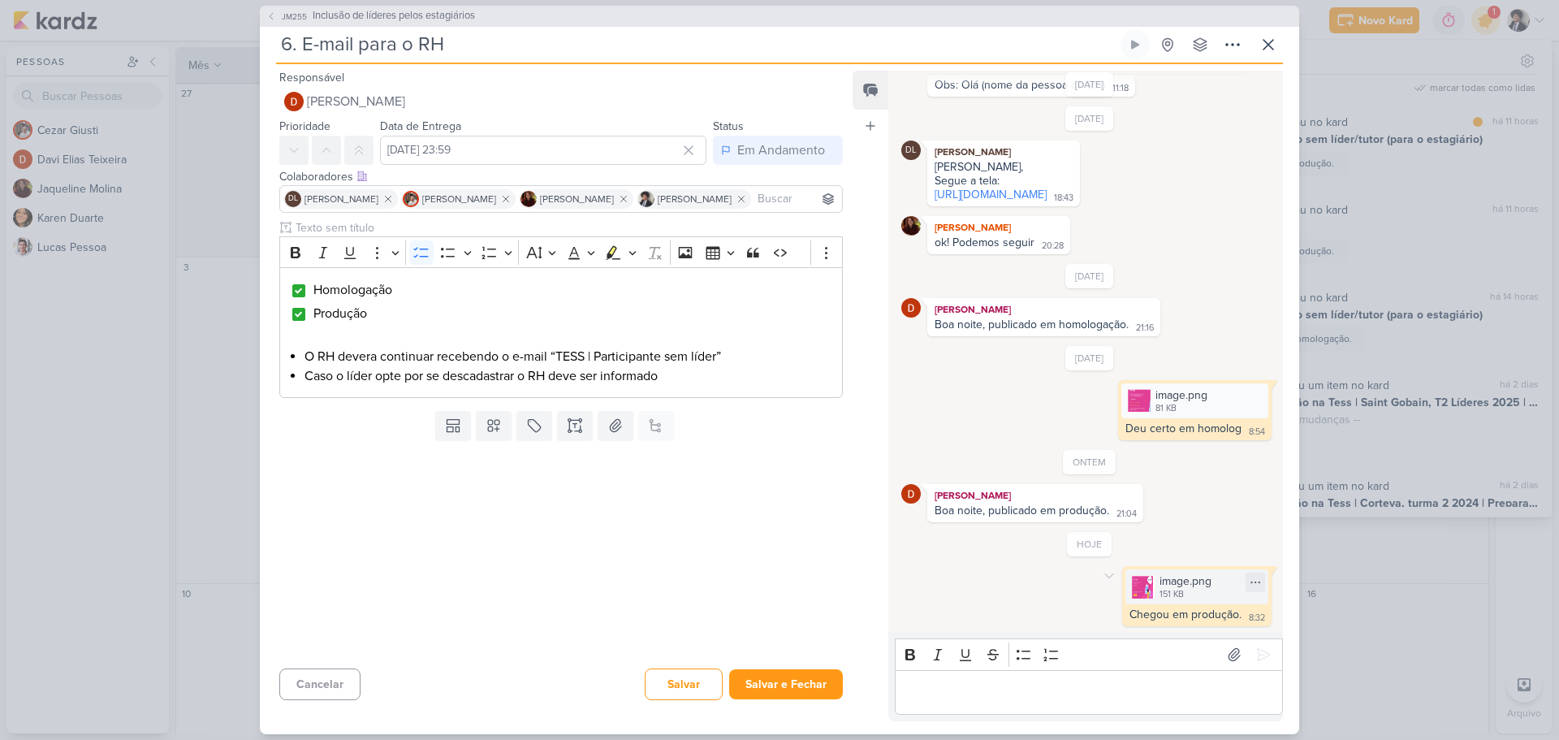
click at [1208, 588] on div "image.png 151 KB" at bounding box center [1196, 586] width 143 height 35
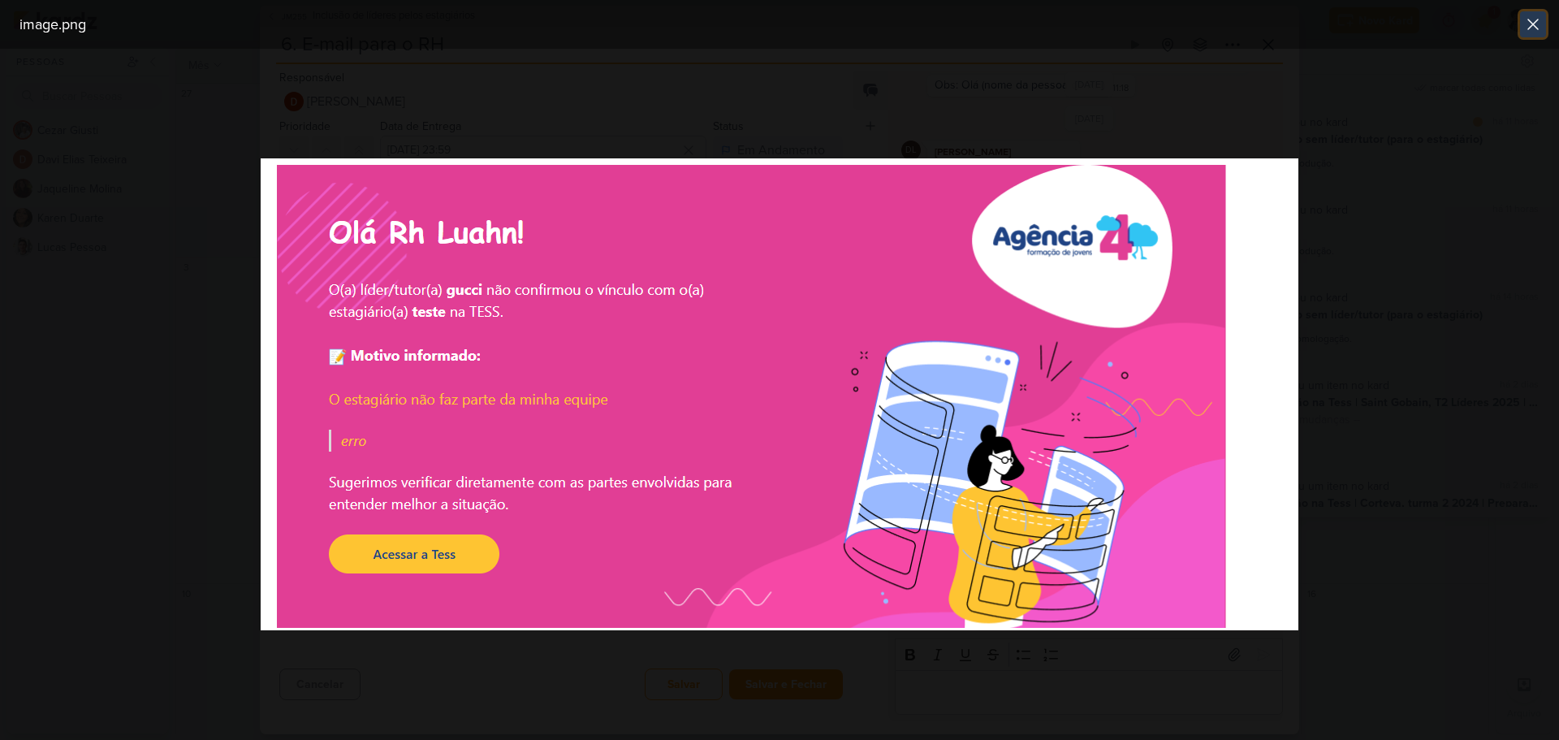
click at [1538, 23] on icon at bounding box center [1532, 24] width 19 height 19
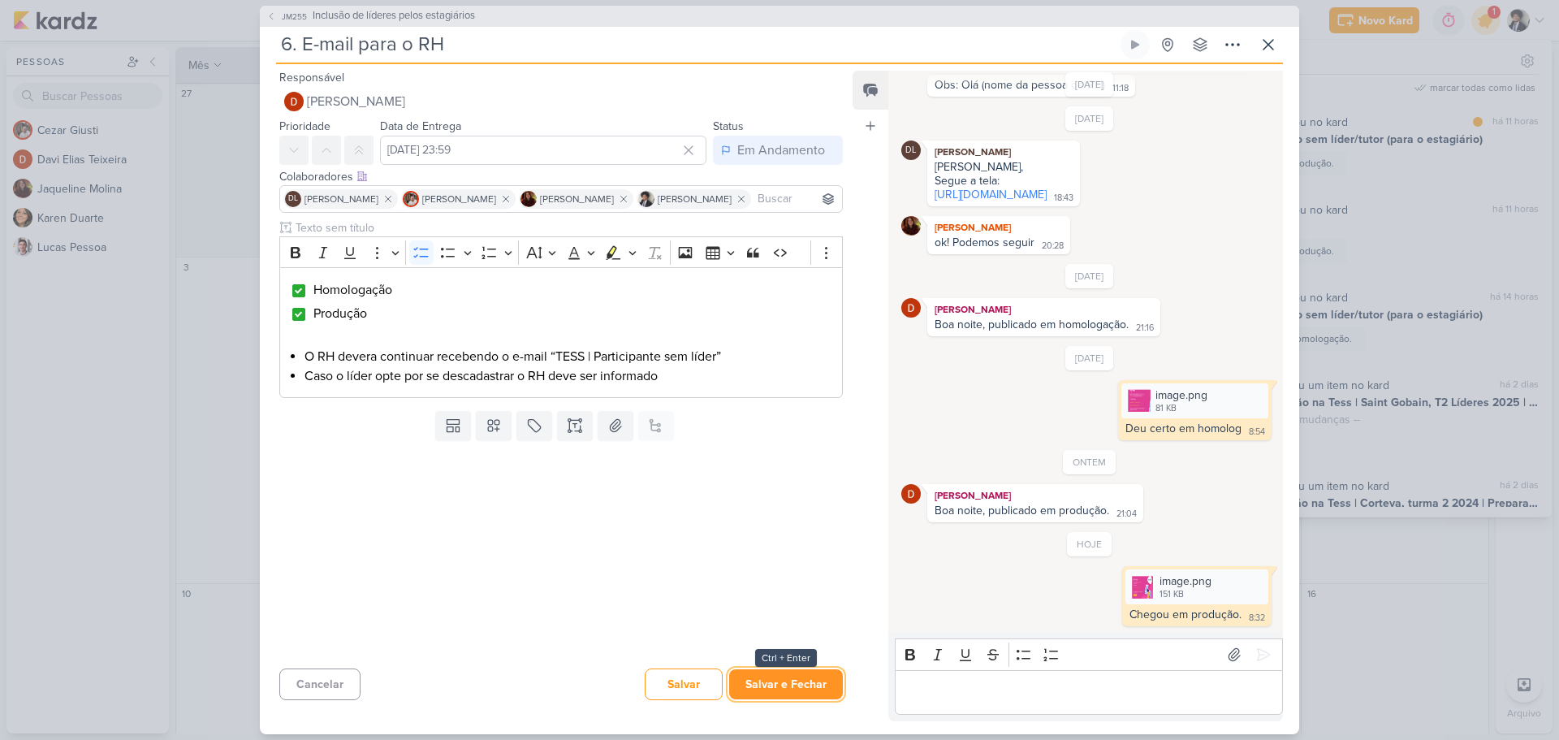
click at [791, 680] on button "Salvar e Fechar" at bounding box center [786, 684] width 114 height 30
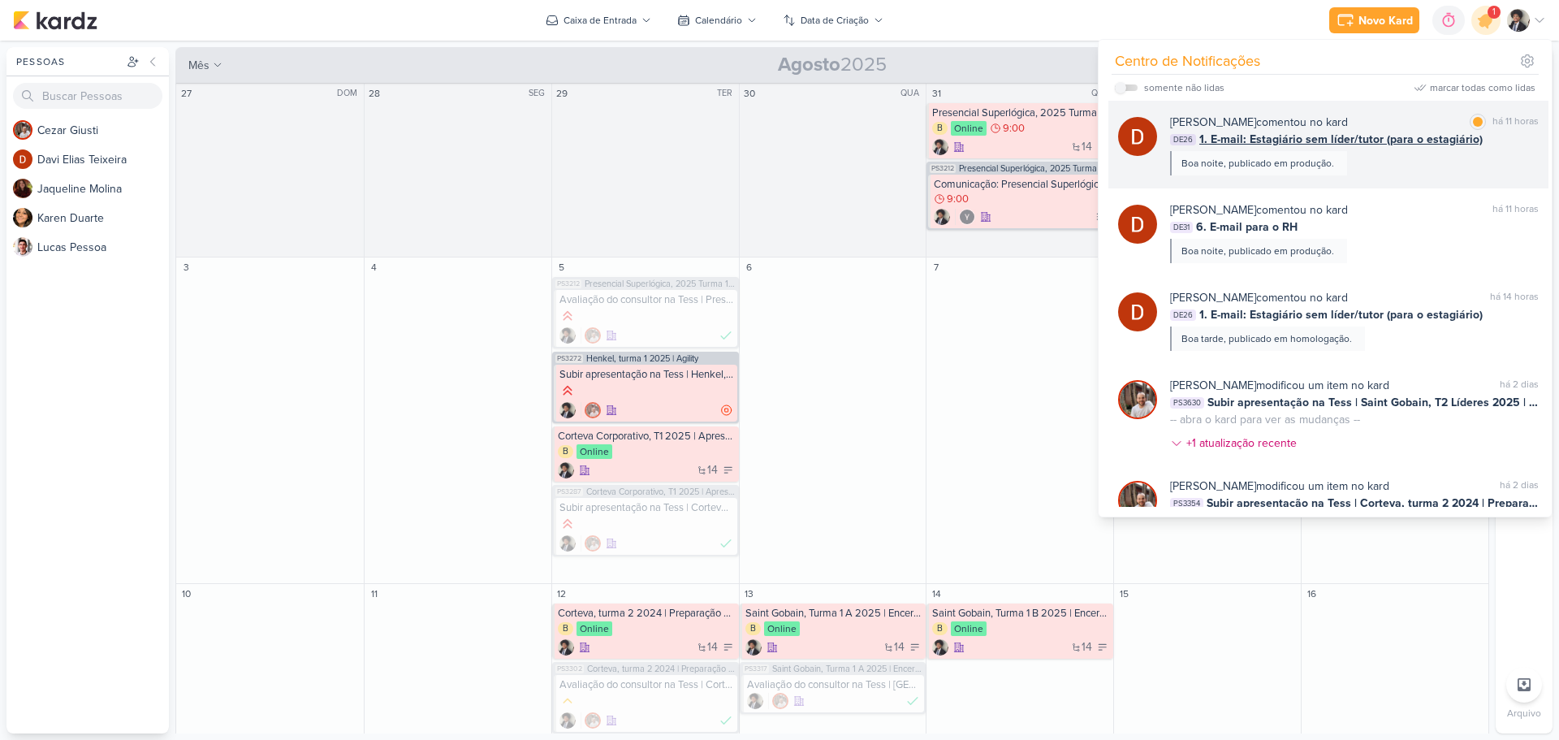
click at [1276, 137] on span "1. E-mail: Estagiário sem líder/tutor (para o estagiário)" at bounding box center [1340, 139] width 283 height 17
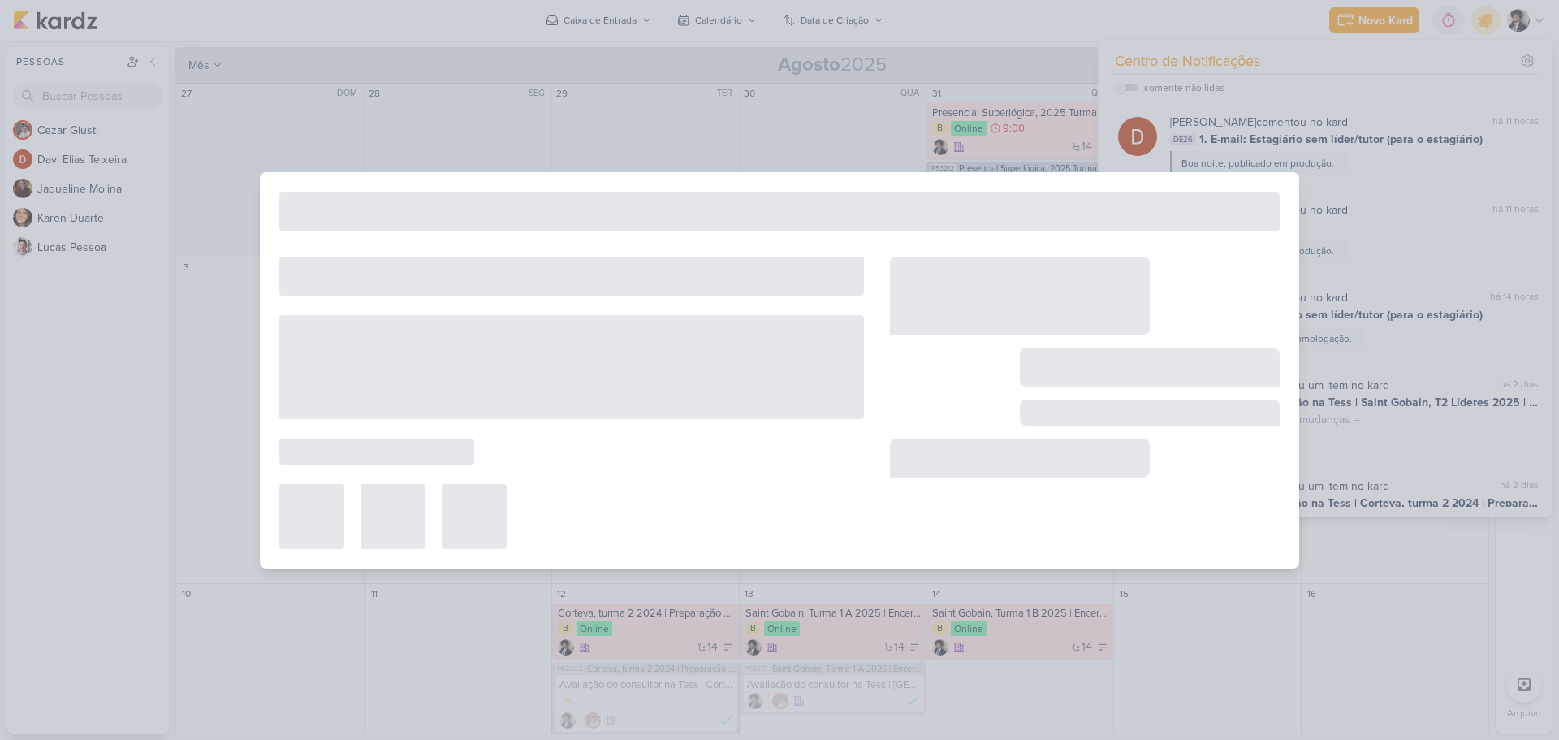
type input "1. E-mail: Estagiário sem líder/tutor (para o estagiário)"
type input "[DATE] 23:59"
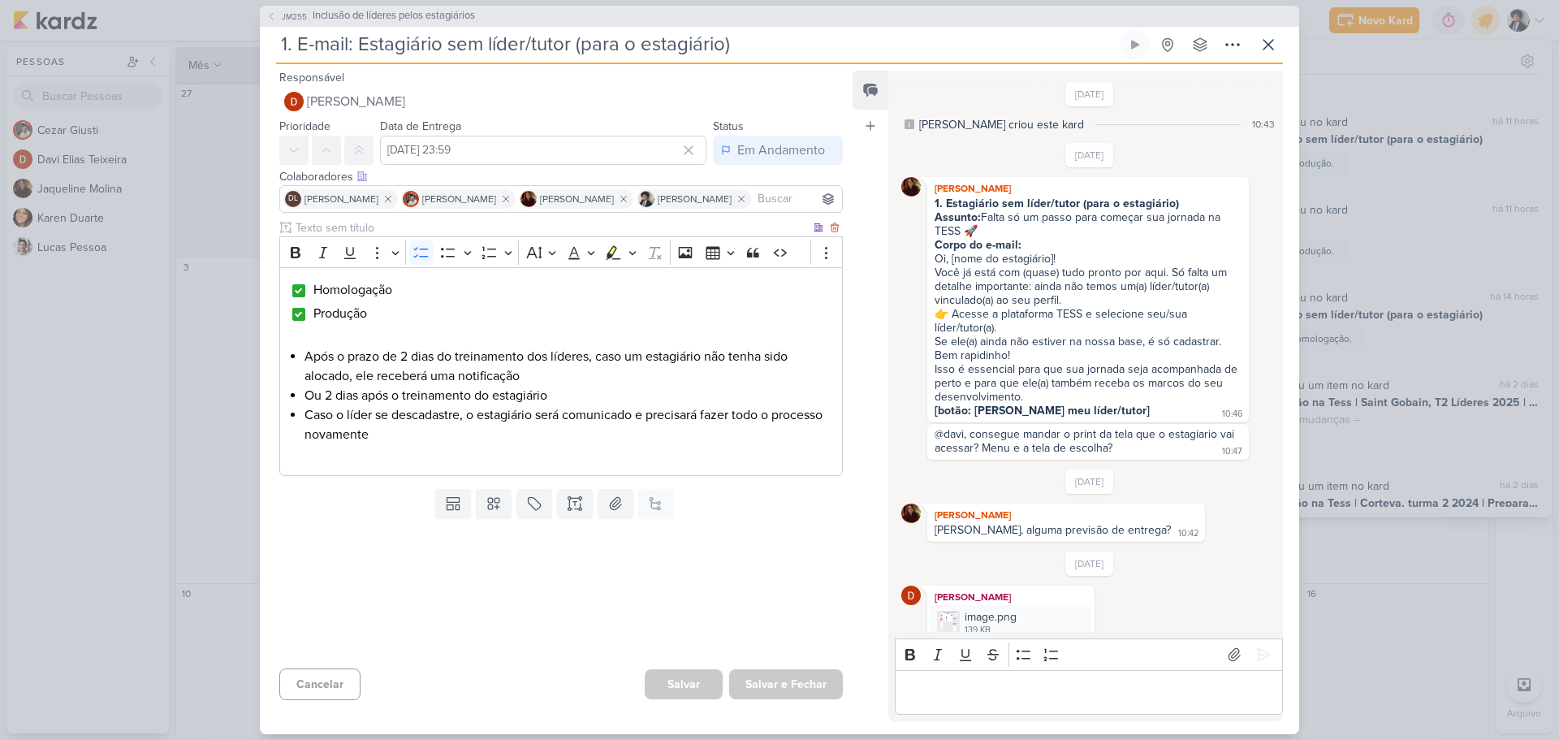
scroll to position [1188, 0]
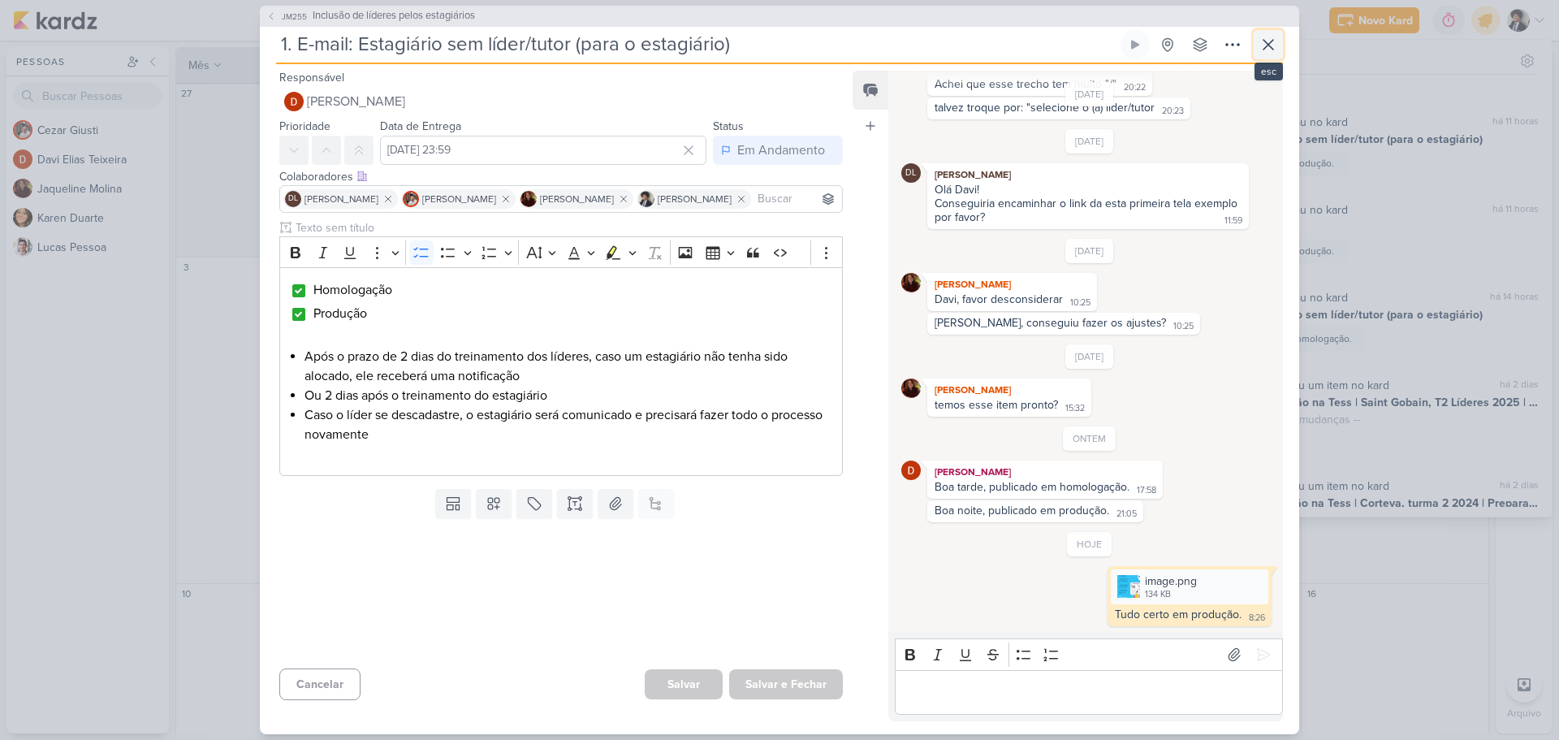
click at [1260, 49] on icon at bounding box center [1267, 44] width 19 height 19
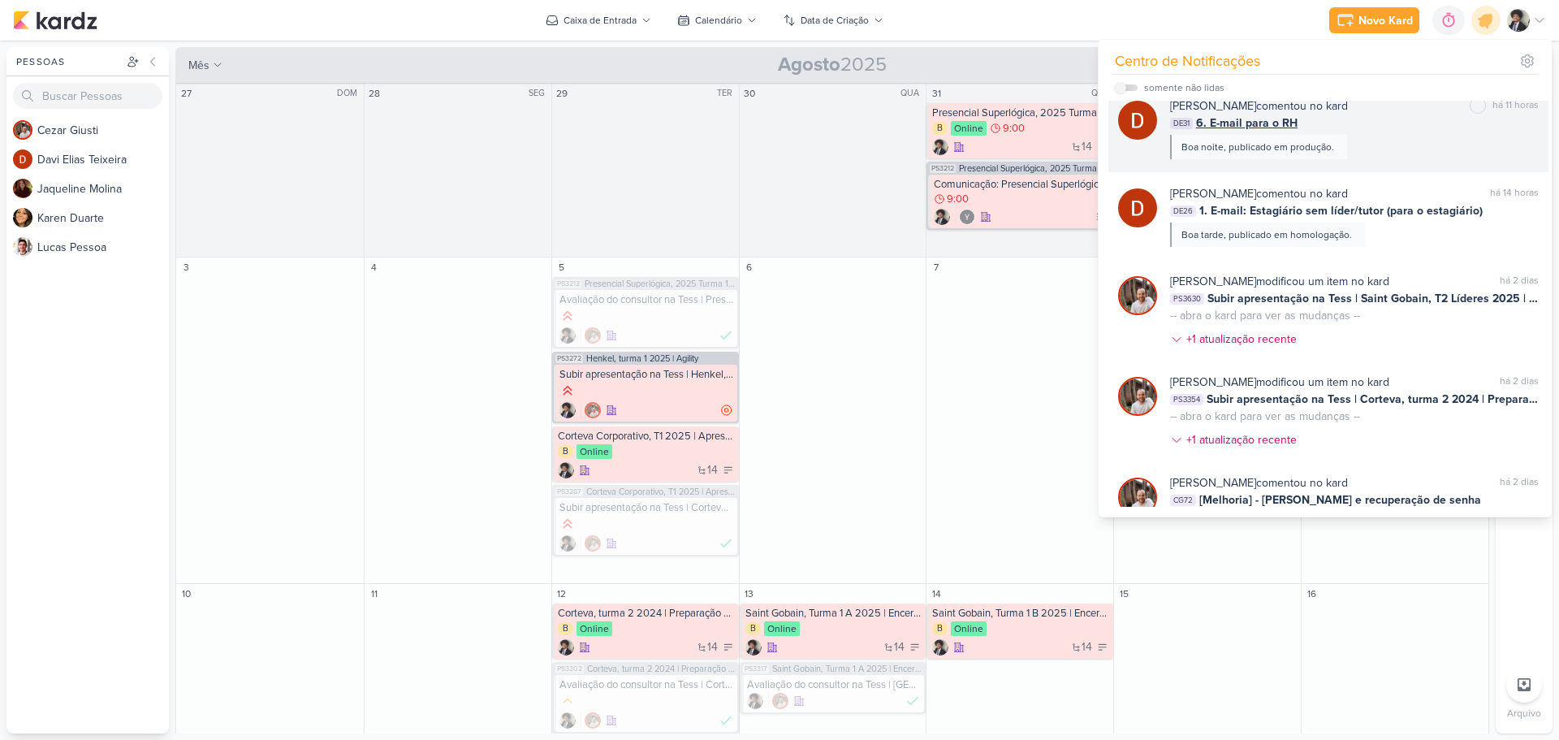
scroll to position [0, 0]
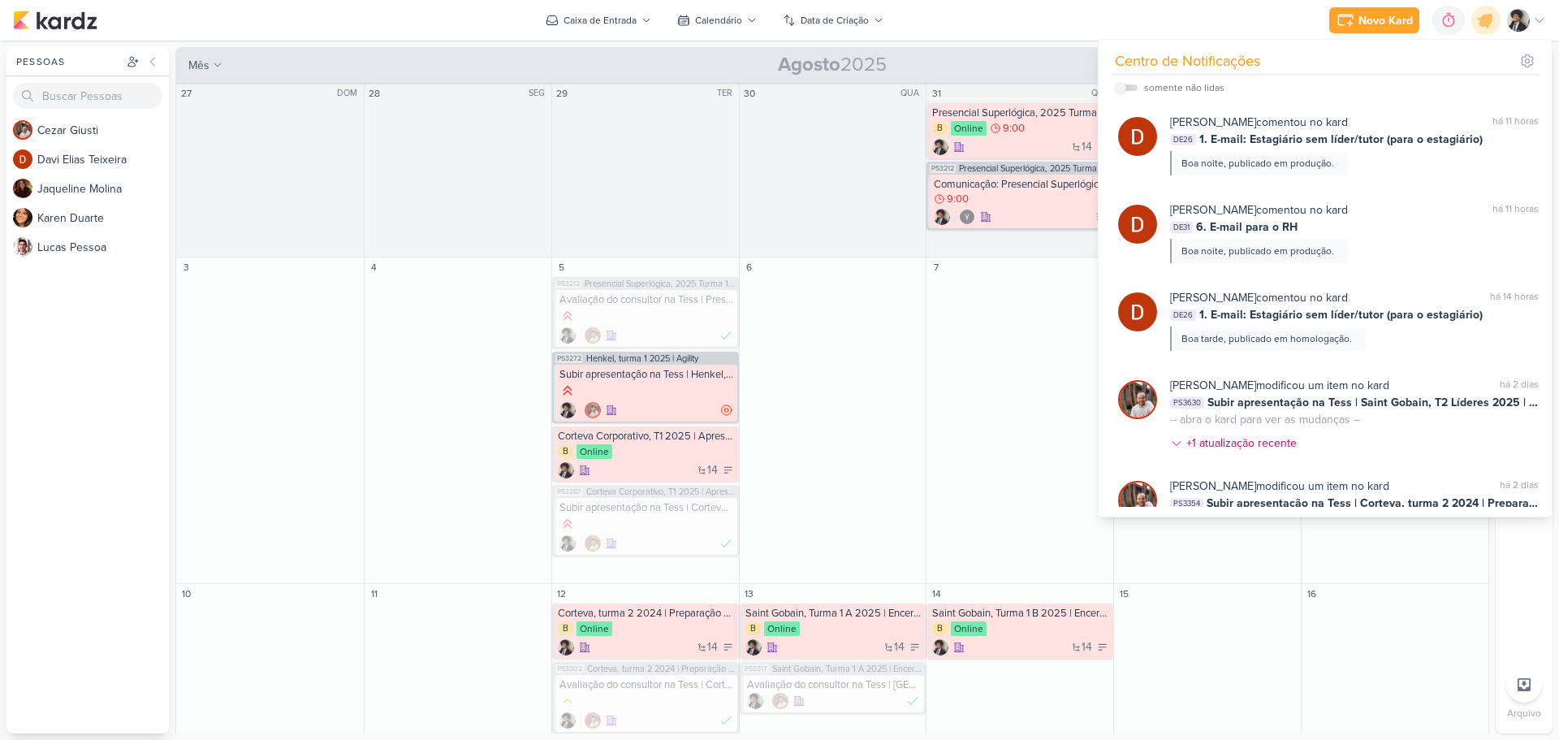
click at [1043, 19] on div "Novo Kard Ctrl + k 0h0m Sessão desligada... Hoje 0h0m Semana 0h0m Mês 0h0m" at bounding box center [779, 20] width 1533 height 41
